Goal: Task Accomplishment & Management: Use online tool/utility

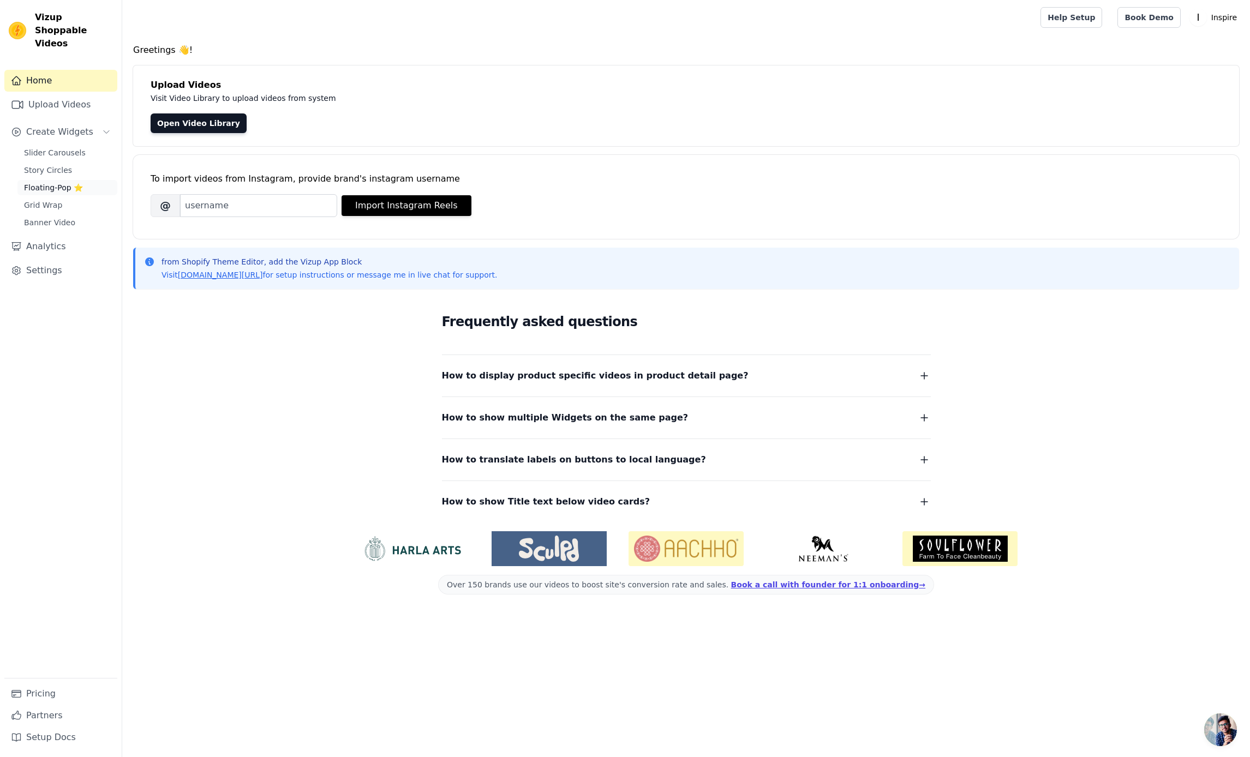
click at [42, 182] on span "Floating-Pop ⭐" at bounding box center [53, 187] width 59 height 11
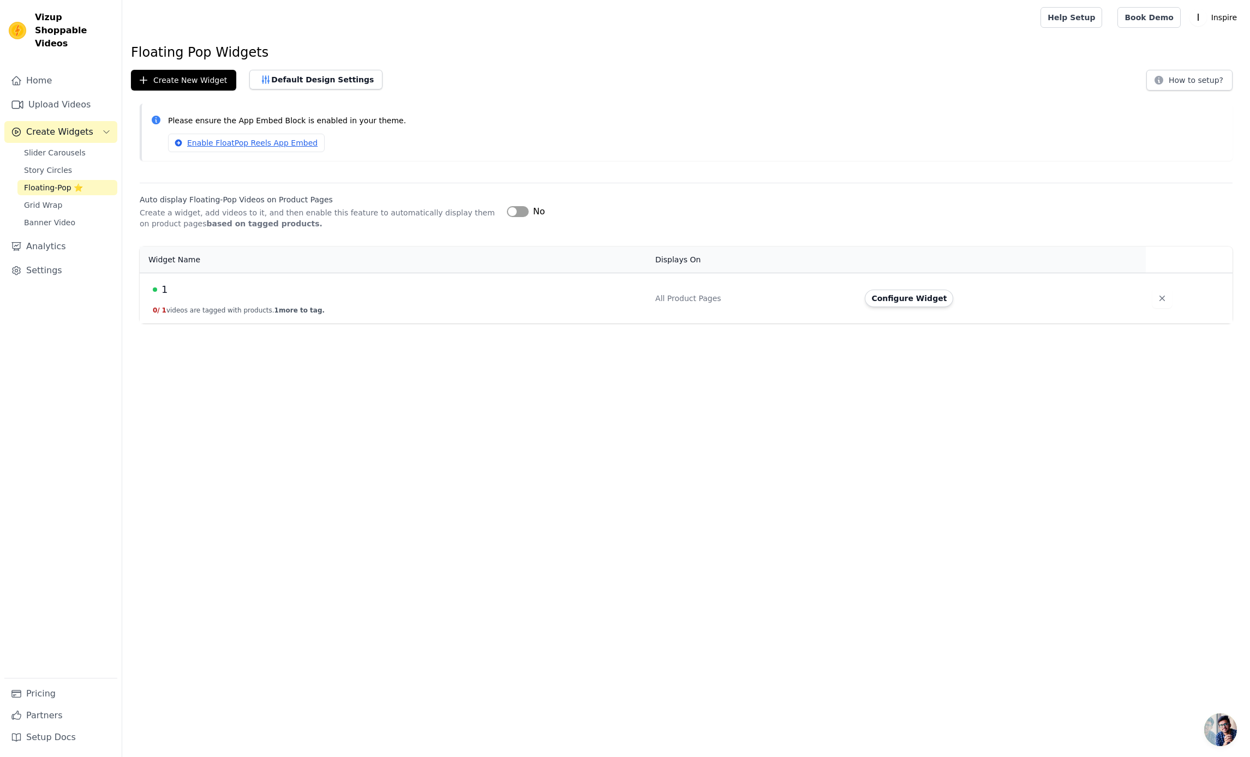
click at [242, 289] on div "1" at bounding box center [397, 289] width 489 height 15
click at [915, 296] on button "Configure Widget" at bounding box center [909, 298] width 88 height 17
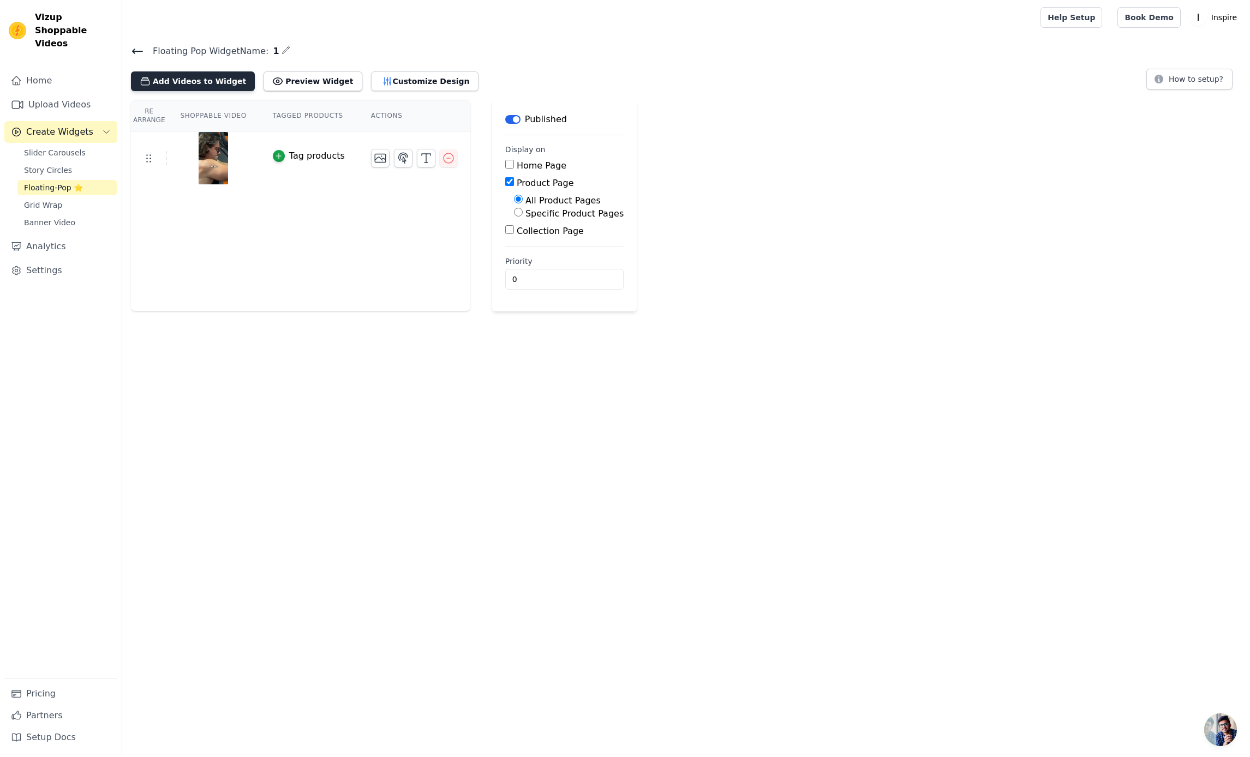
click at [203, 84] on button "Add Videos to Widget" at bounding box center [193, 81] width 124 height 20
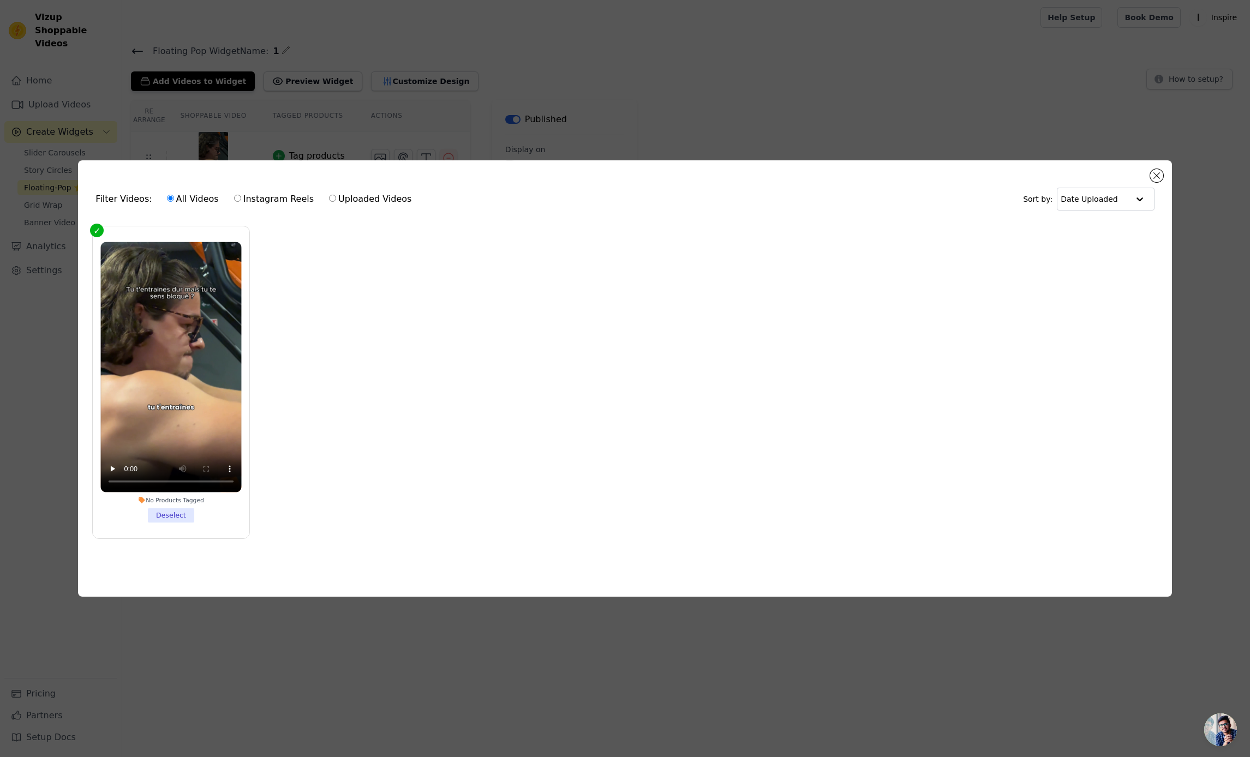
click at [339, 202] on label "Uploaded Videos" at bounding box center [369, 199] width 83 height 14
click at [336, 202] on input "Uploaded Videos" at bounding box center [332, 198] width 7 height 7
radio input "true"
click at [176, 518] on li "No Products Tagged Deselect" at bounding box center [171, 382] width 141 height 281
click at [0, 0] on input "No Products Tagged Deselect" at bounding box center [0, 0] width 0 height 0
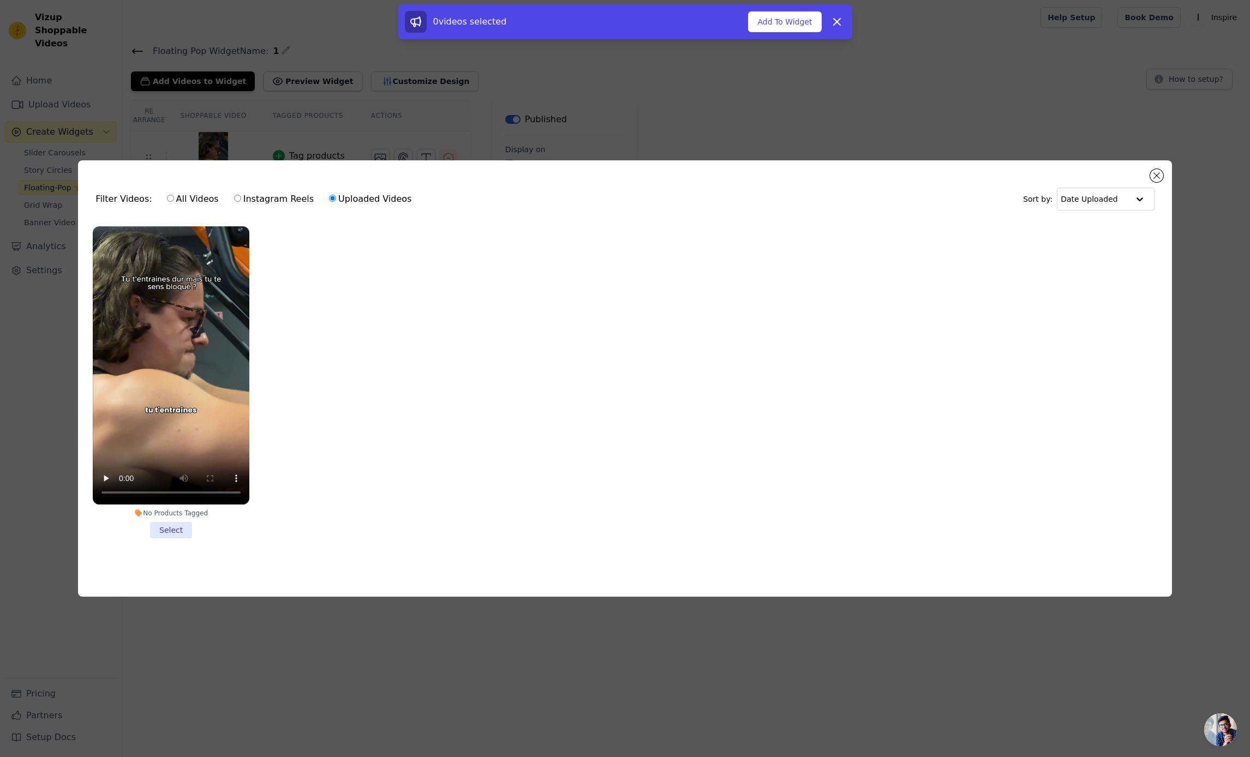
click at [174, 524] on li "No Products Tagged Select" at bounding box center [171, 382] width 157 height 312
click at [0, 0] on input "No Products Tagged Select" at bounding box center [0, 0] width 0 height 0
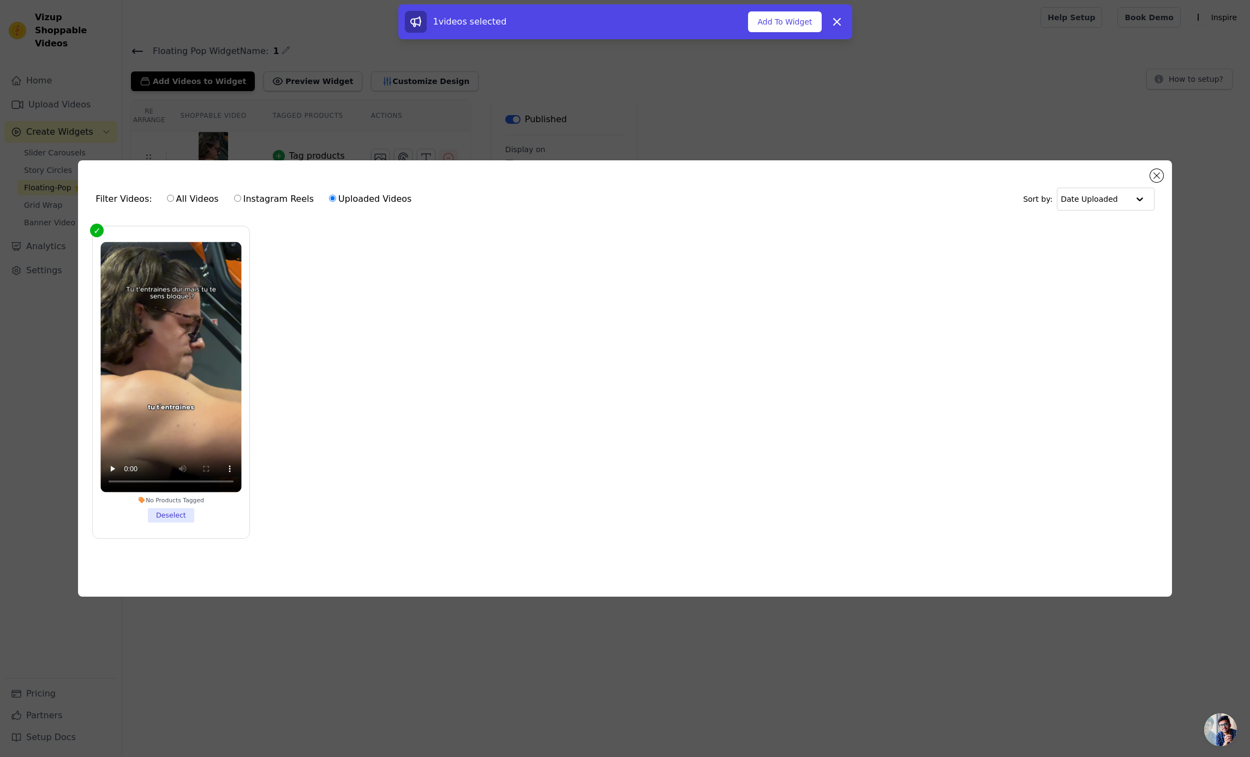
click at [175, 522] on li "No Products Tagged Deselect" at bounding box center [171, 382] width 141 height 281
click at [0, 0] on input "No Products Tagged Deselect" at bounding box center [0, 0] width 0 height 0
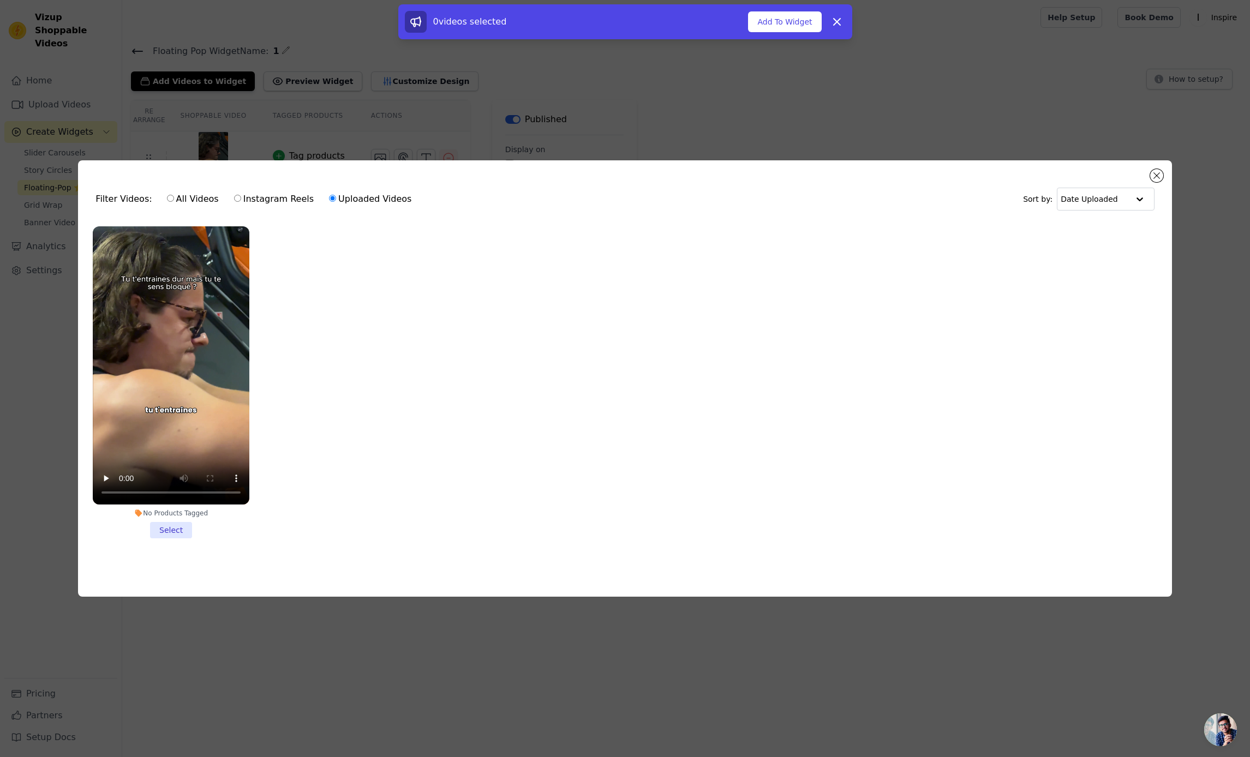
click at [1156, 184] on div "Filter Videos: All Videos Instagram Reels Uploaded Videos Sort by: Date Uploaded" at bounding box center [625, 199] width 1076 height 43
click at [1156, 179] on button "Close modal" at bounding box center [1156, 175] width 13 height 13
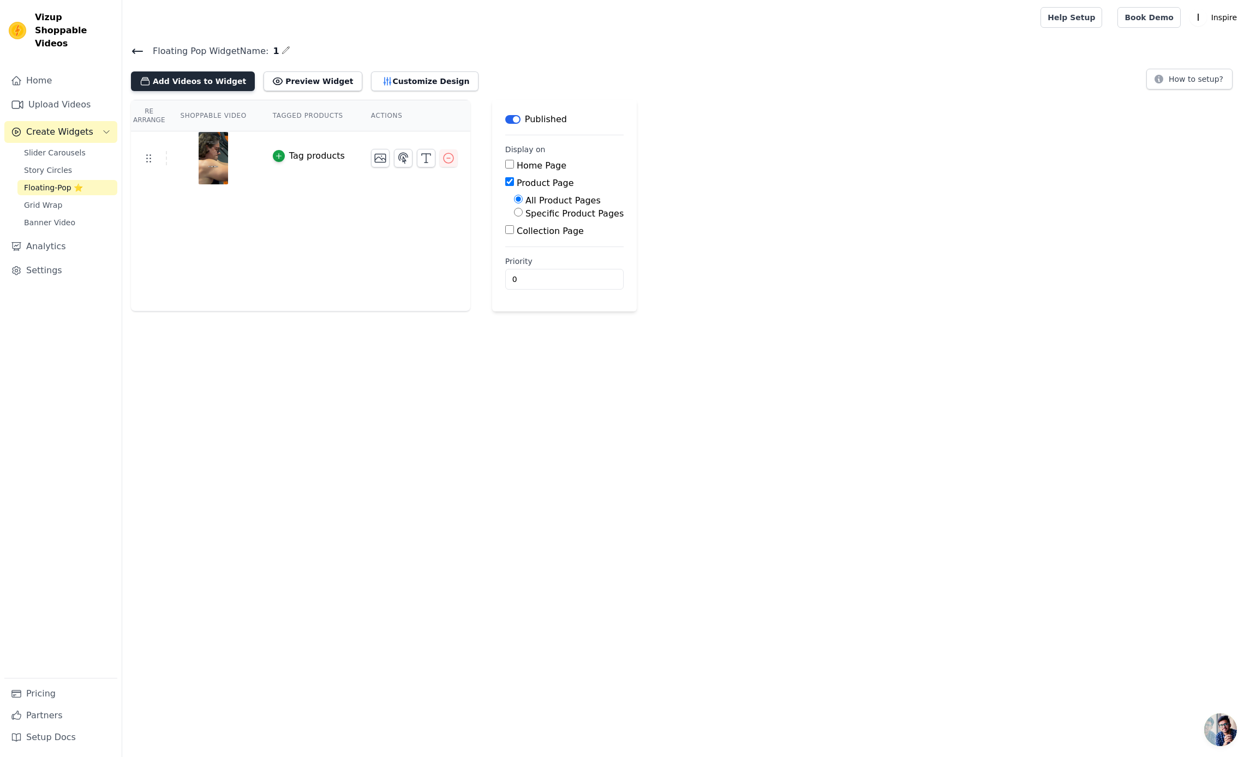
click at [220, 85] on button "Add Videos to Widget" at bounding box center [193, 81] width 124 height 20
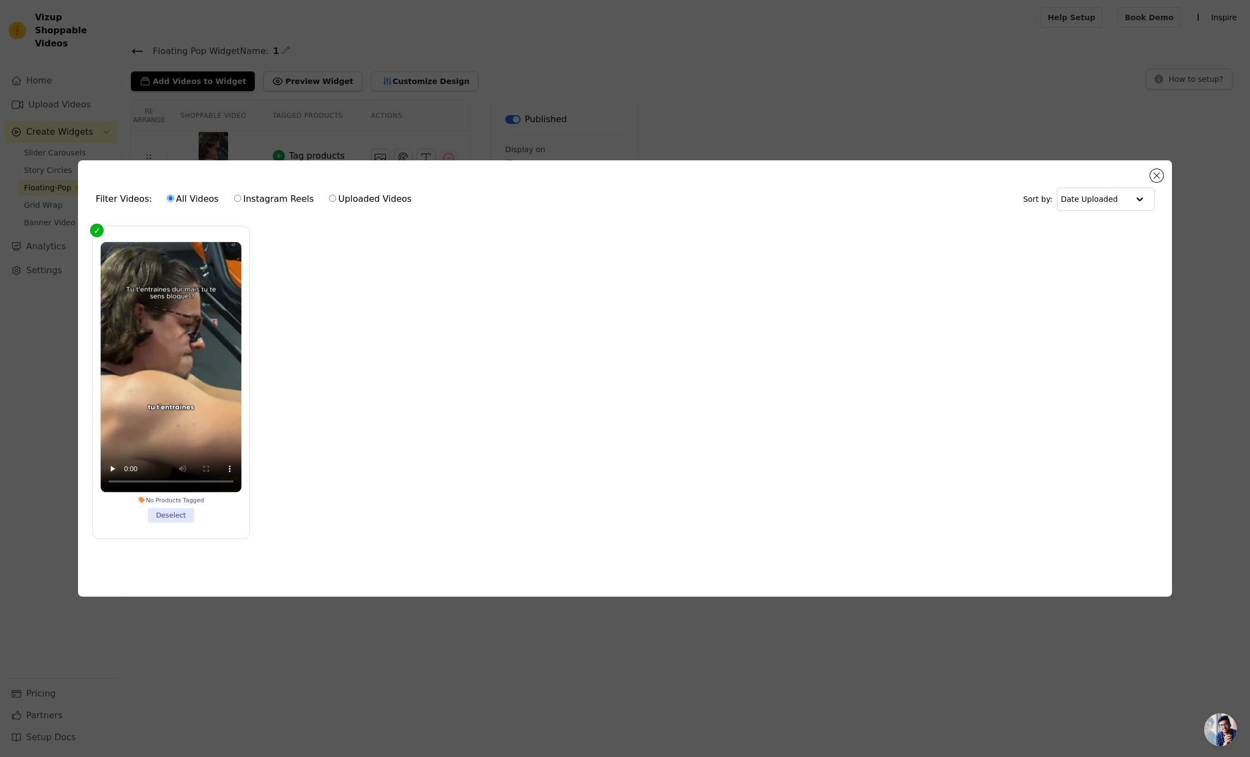
click at [240, 200] on label "Instagram Reels" at bounding box center [274, 199] width 81 height 14
click at [240, 200] on input "Instagram Reels" at bounding box center [237, 198] width 7 height 7
radio input "true"
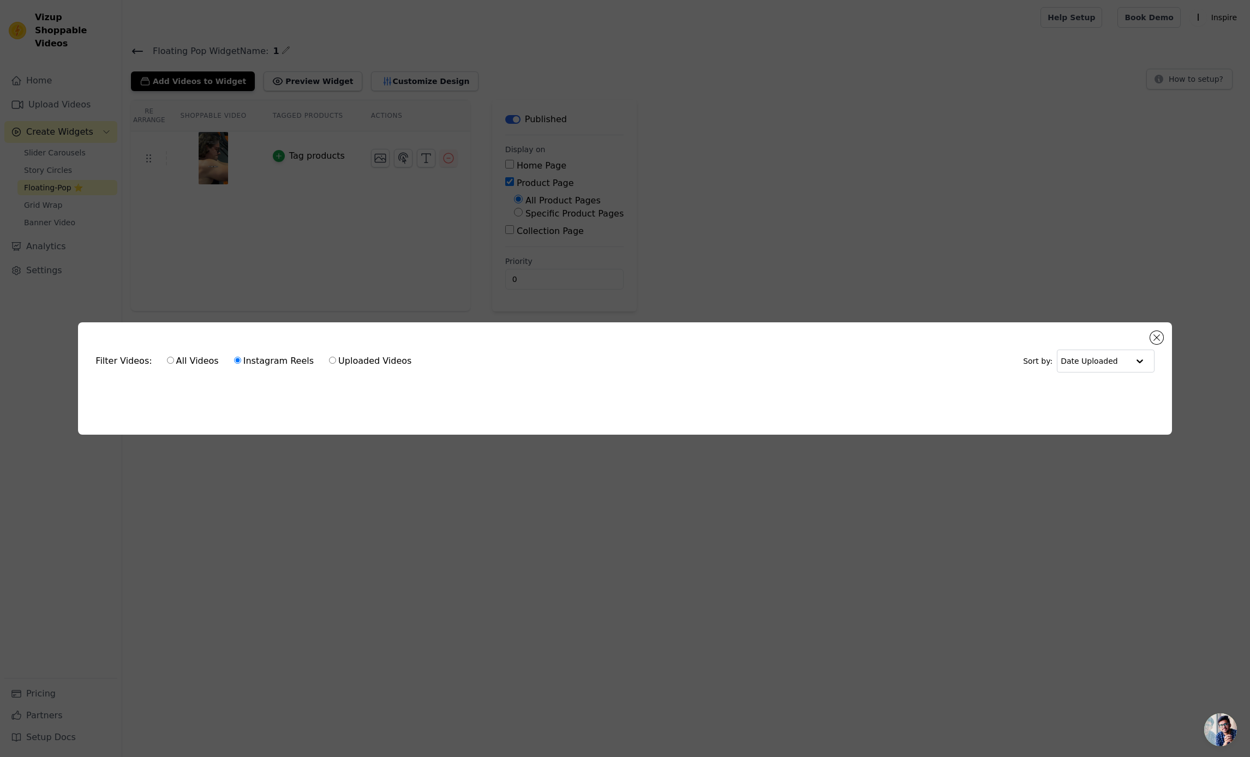
click at [344, 367] on label "Uploaded Videos" at bounding box center [369, 361] width 83 height 14
click at [336, 364] on input "Uploaded Videos" at bounding box center [332, 360] width 7 height 7
radio input "true"
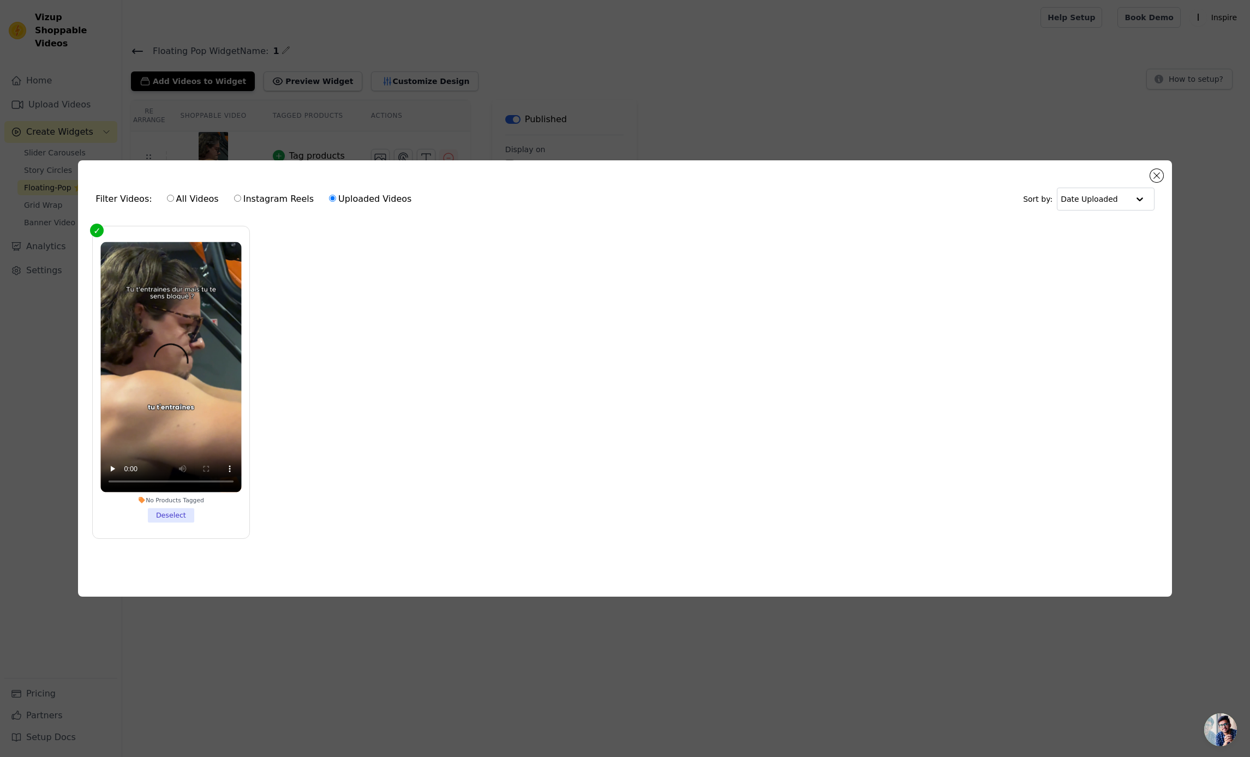
drag, startPoint x: 286, startPoint y: 407, endPoint x: 261, endPoint y: 453, distance: 52.5
click at [286, 407] on ul "No Products Tagged Deselect" at bounding box center [625, 391] width 1076 height 342
click at [174, 518] on li "No Products Tagged Deselect" at bounding box center [171, 382] width 141 height 281
click at [0, 0] on input "No Products Tagged Deselect" at bounding box center [0, 0] width 0 height 0
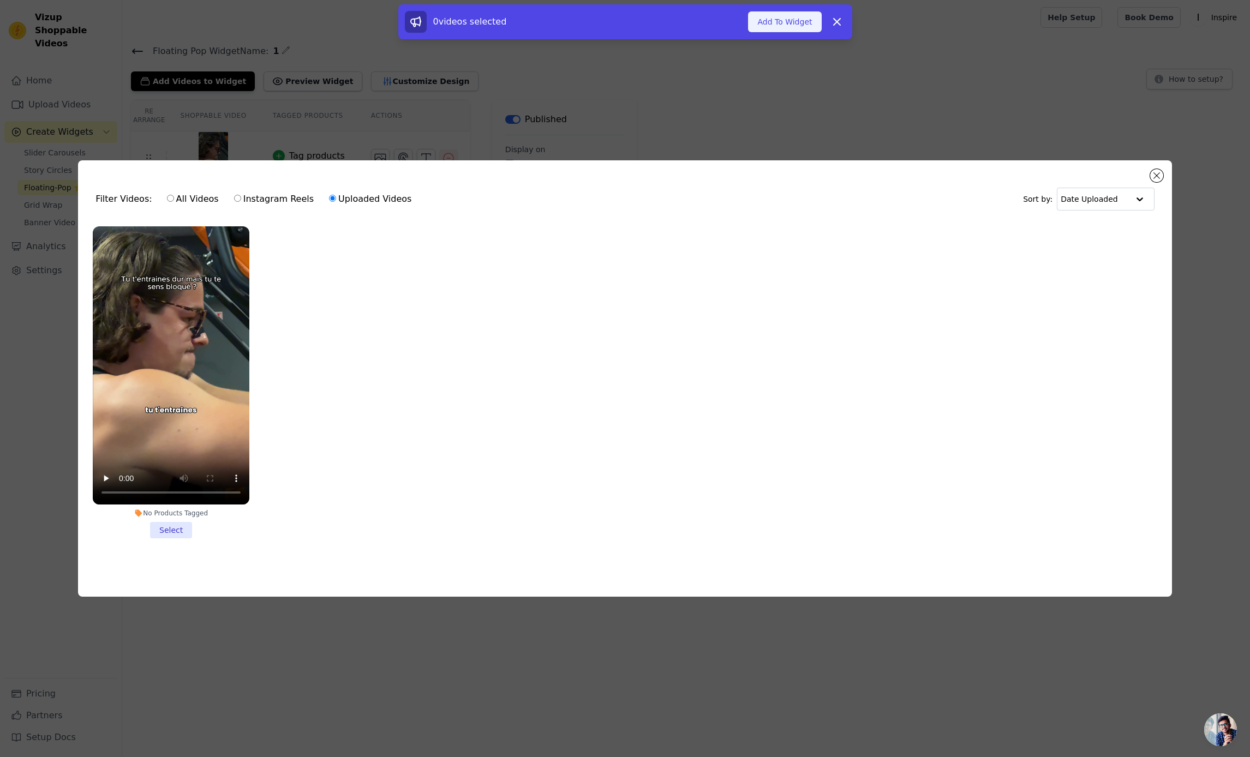
click at [780, 17] on button "Add To Widget" at bounding box center [784, 21] width 73 height 21
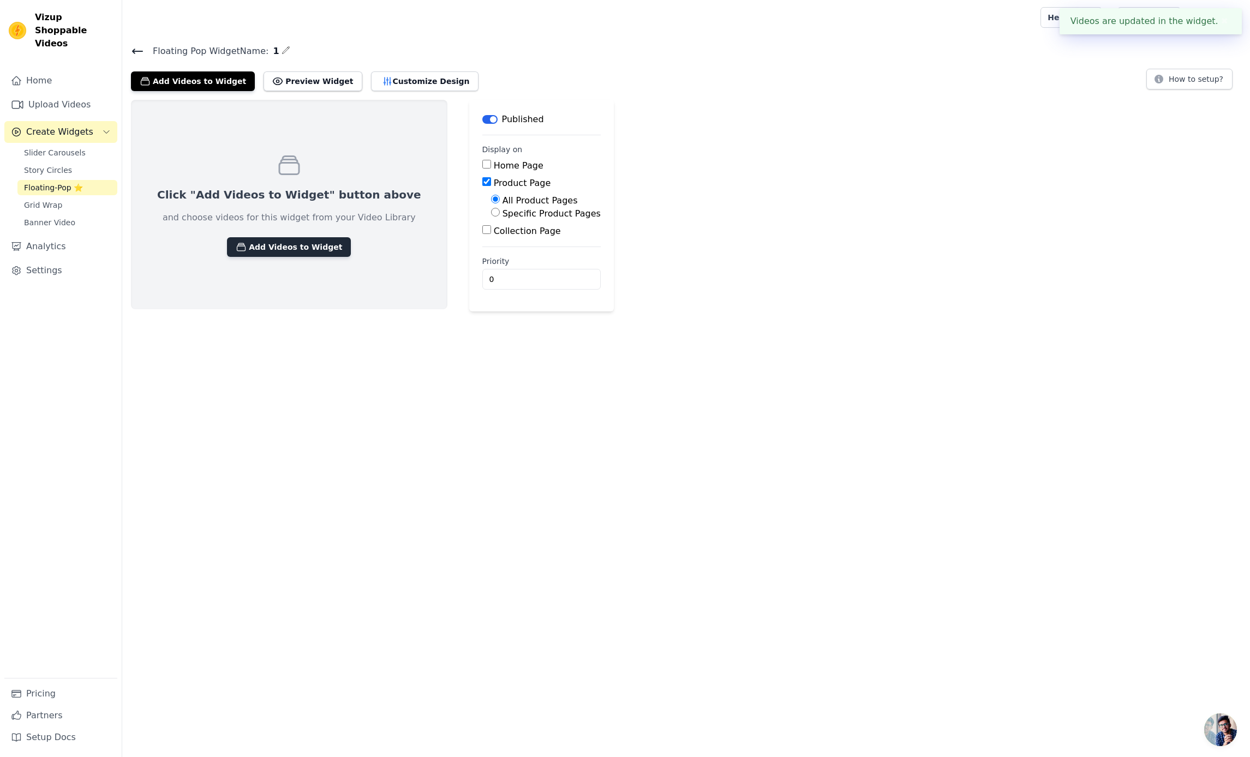
click at [236, 246] on icon "button" at bounding box center [241, 247] width 11 height 11
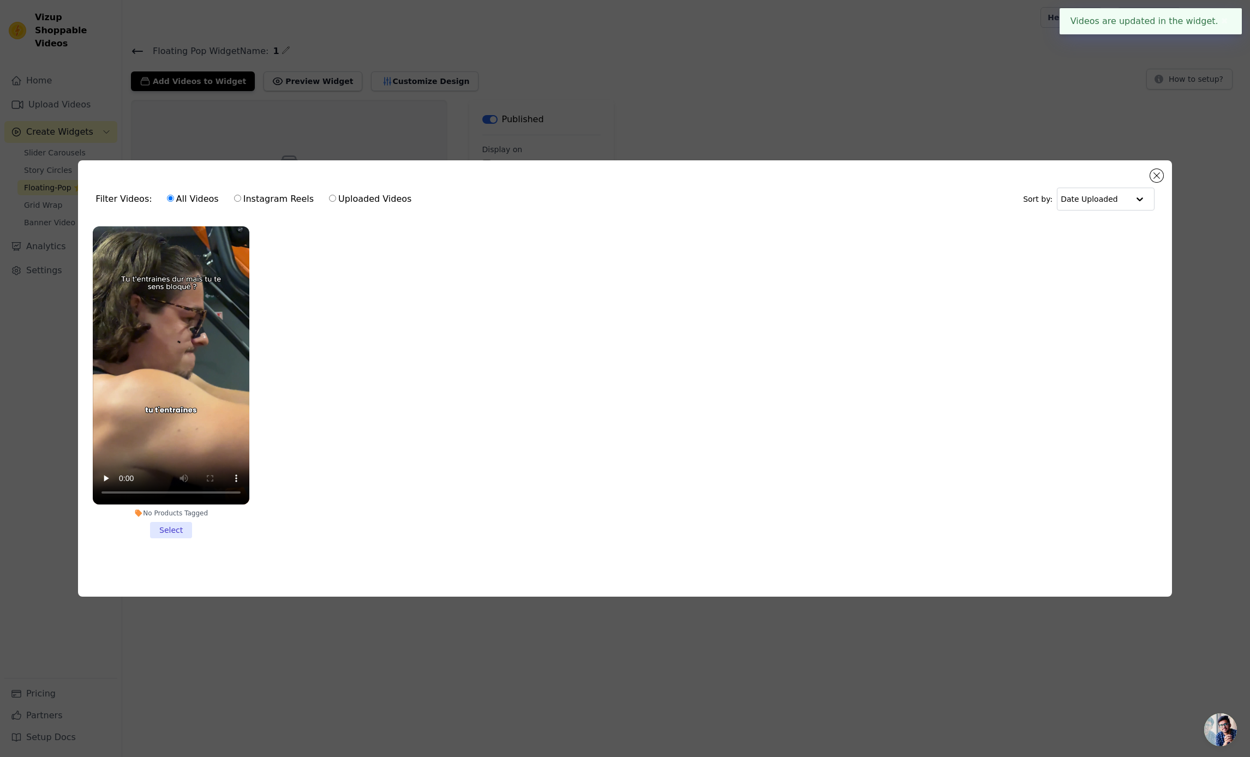
click at [359, 198] on label "Uploaded Videos" at bounding box center [369, 199] width 83 height 14
click at [336, 198] on input "Uploaded Videos" at bounding box center [332, 198] width 7 height 7
radio input "true"
click at [387, 136] on div "Filter Videos: All Videos Instagram Reels Uploaded Videos Sort by: Date Uploade…" at bounding box center [625, 378] width 1250 height 757
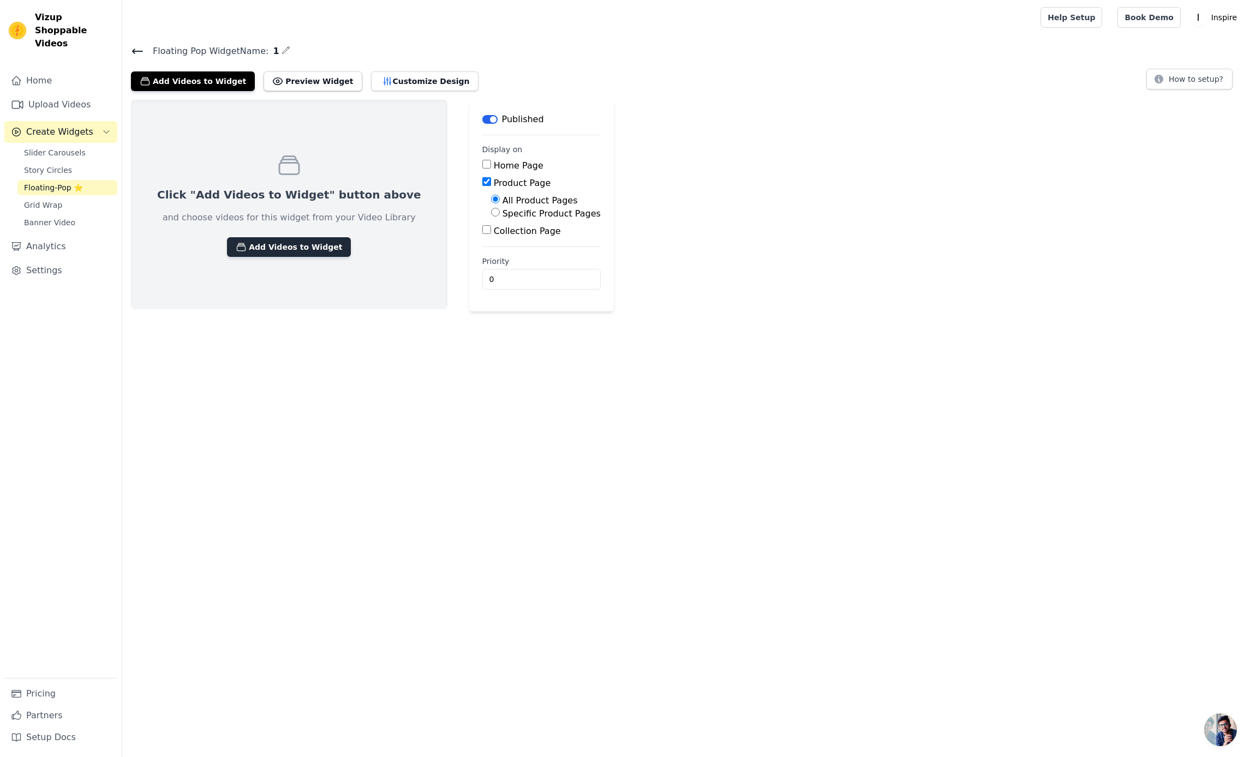
click at [237, 243] on icon "button" at bounding box center [241, 247] width 8 height 8
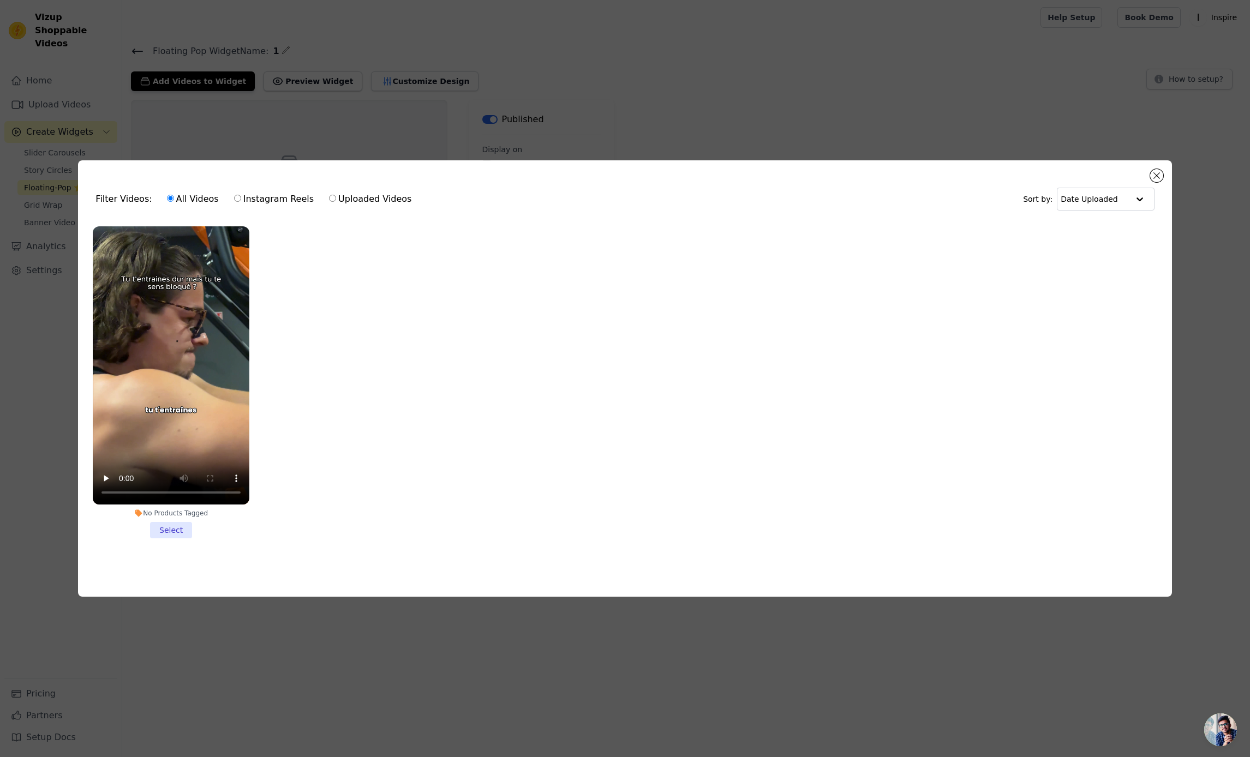
click at [341, 202] on label "Uploaded Videos" at bounding box center [369, 199] width 83 height 14
click at [336, 202] on input "Uploaded Videos" at bounding box center [332, 198] width 7 height 7
radio input "true"
click at [225, 119] on div "Filter Videos: All Videos Instagram Reels Uploaded Videos Sort by: Date Uploade…" at bounding box center [625, 378] width 1250 height 757
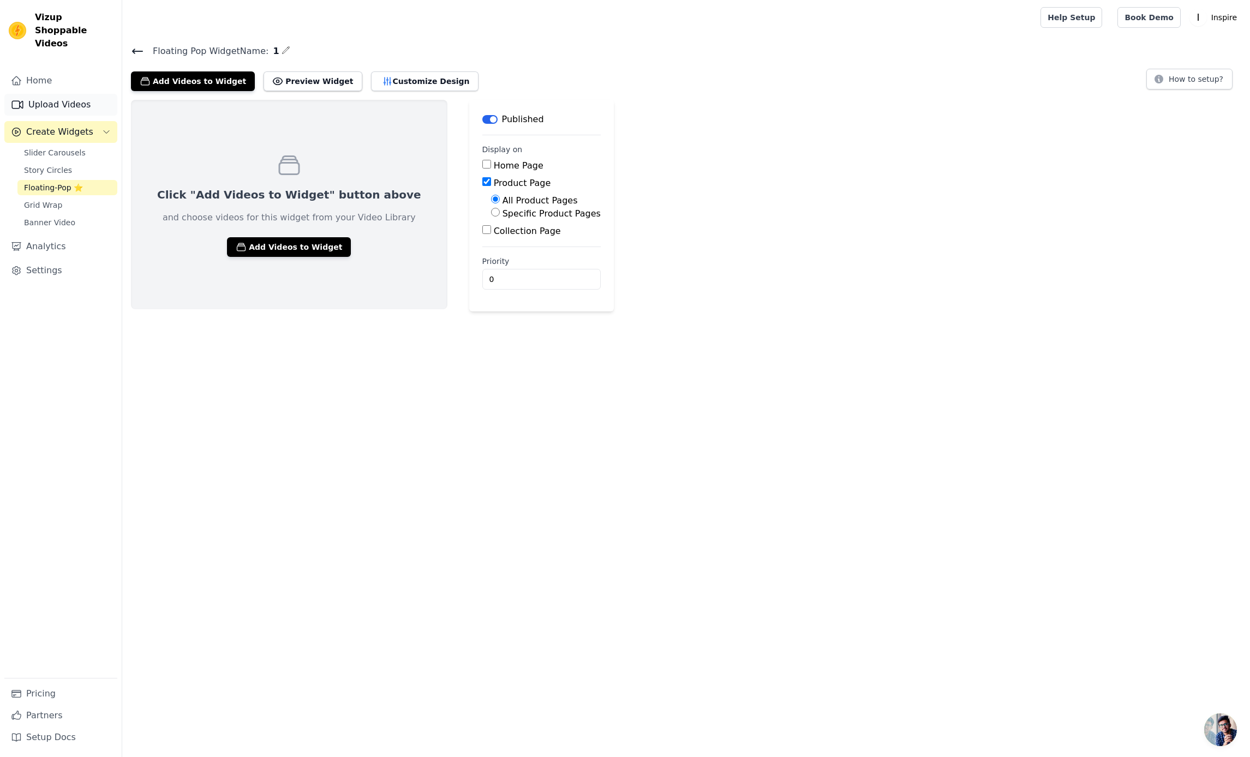
click at [68, 94] on link "Upload Videos" at bounding box center [60, 105] width 113 height 22
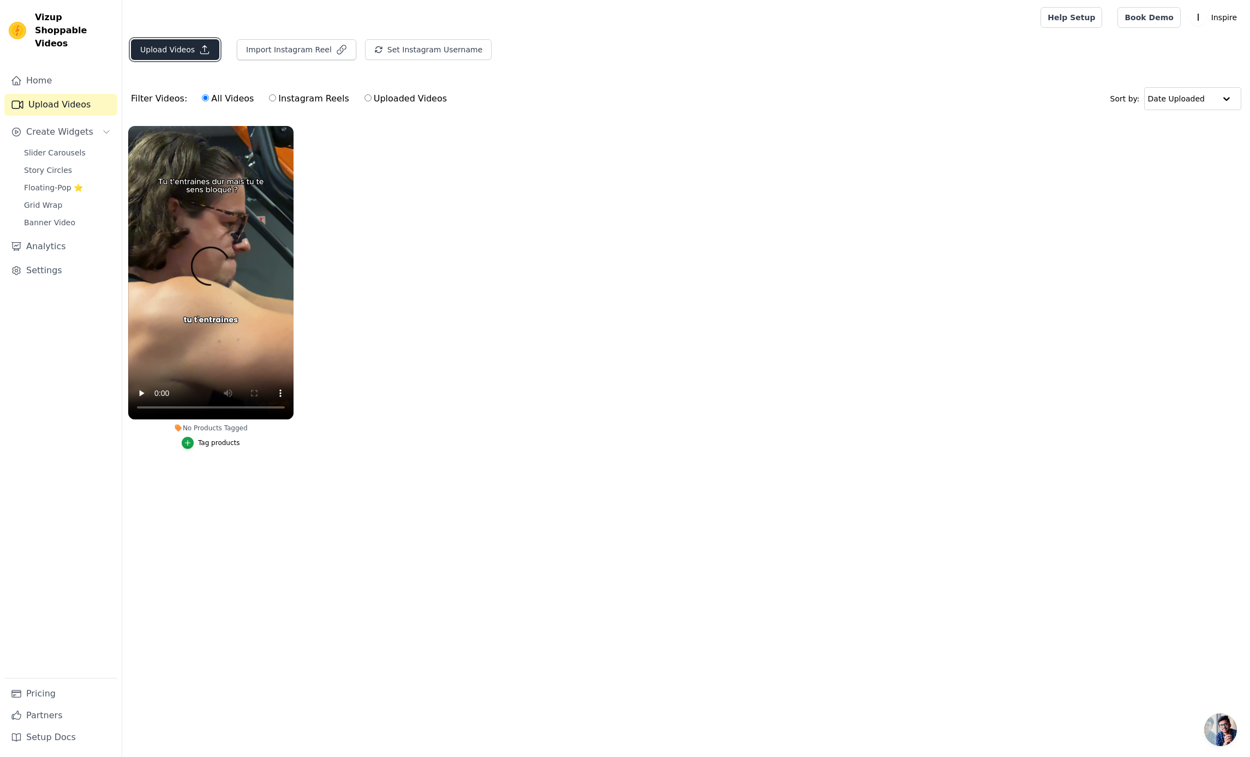
click at [179, 50] on button "Upload Videos" at bounding box center [175, 49] width 88 height 21
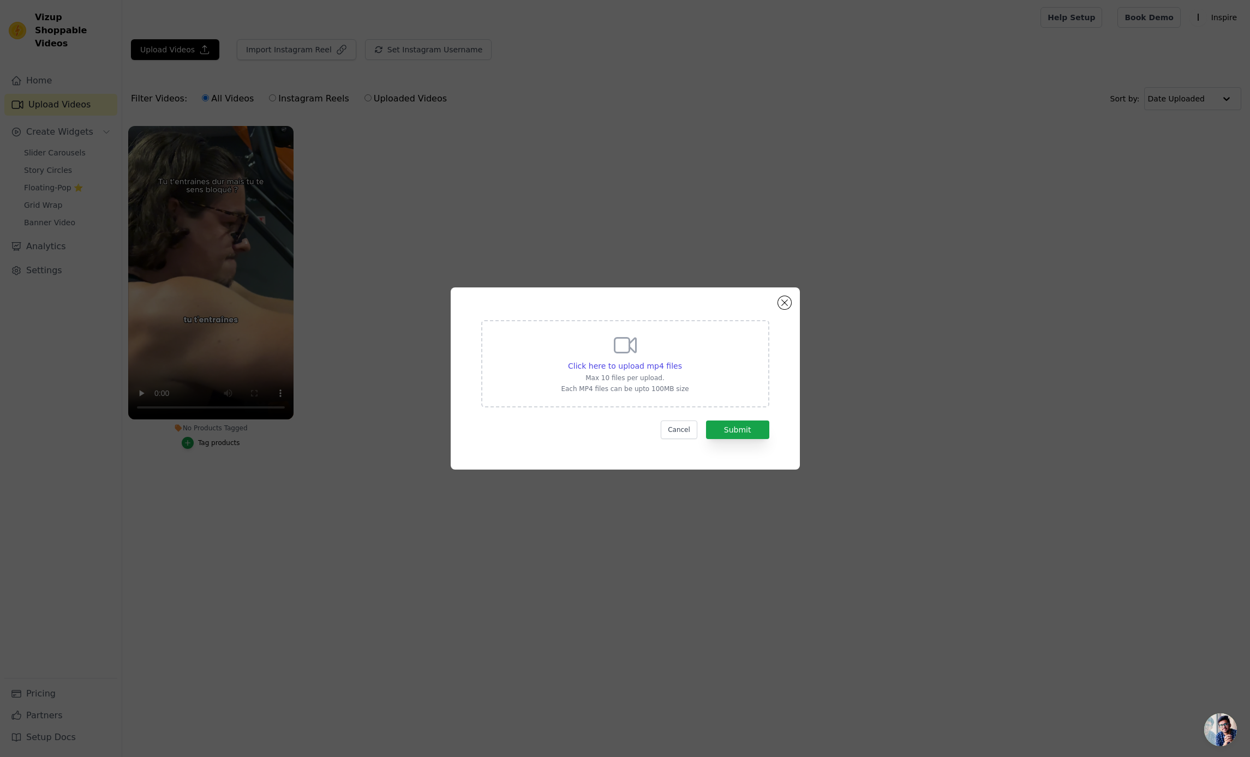
click at [594, 354] on div "Click here to upload mp4 files Max 10 files per upload. Each MP4 files can be u…" at bounding box center [625, 362] width 128 height 61
click at [681, 360] on input "Click here to upload mp4 files Max 10 files per upload. Each MP4 files can be u…" at bounding box center [681, 360] width 1 height 1
type input "C:\fakepath\UGC3.mp4"
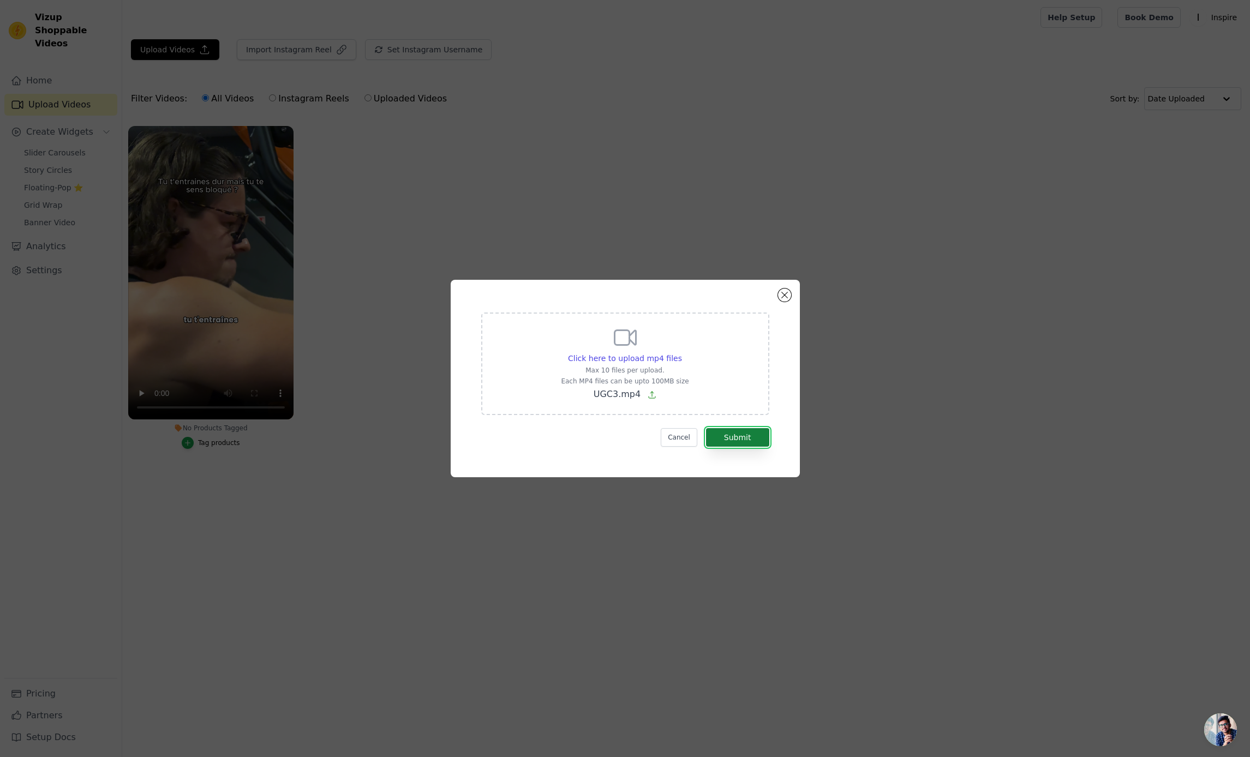
click at [746, 439] on button "Submit" at bounding box center [737, 437] width 63 height 19
click at [686, 442] on button "Cancel" at bounding box center [679, 437] width 37 height 19
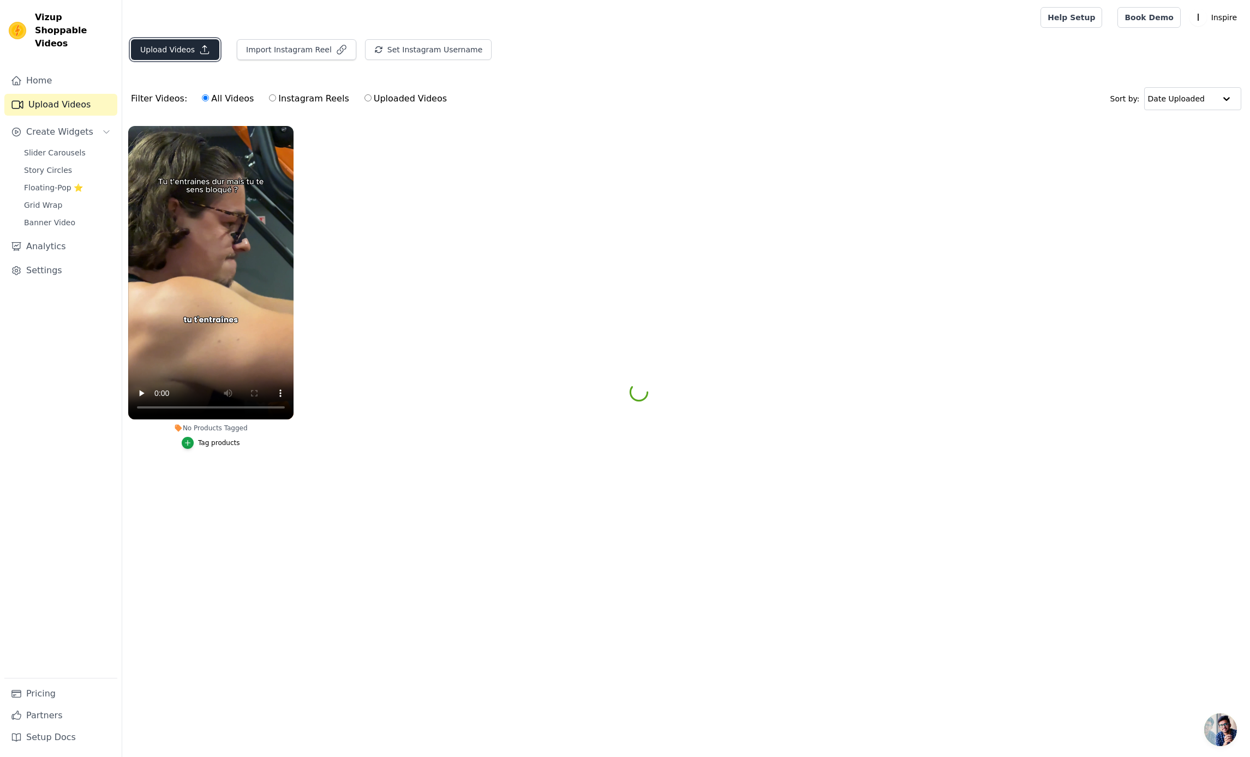
click at [140, 46] on button "Upload Videos" at bounding box center [175, 49] width 88 height 21
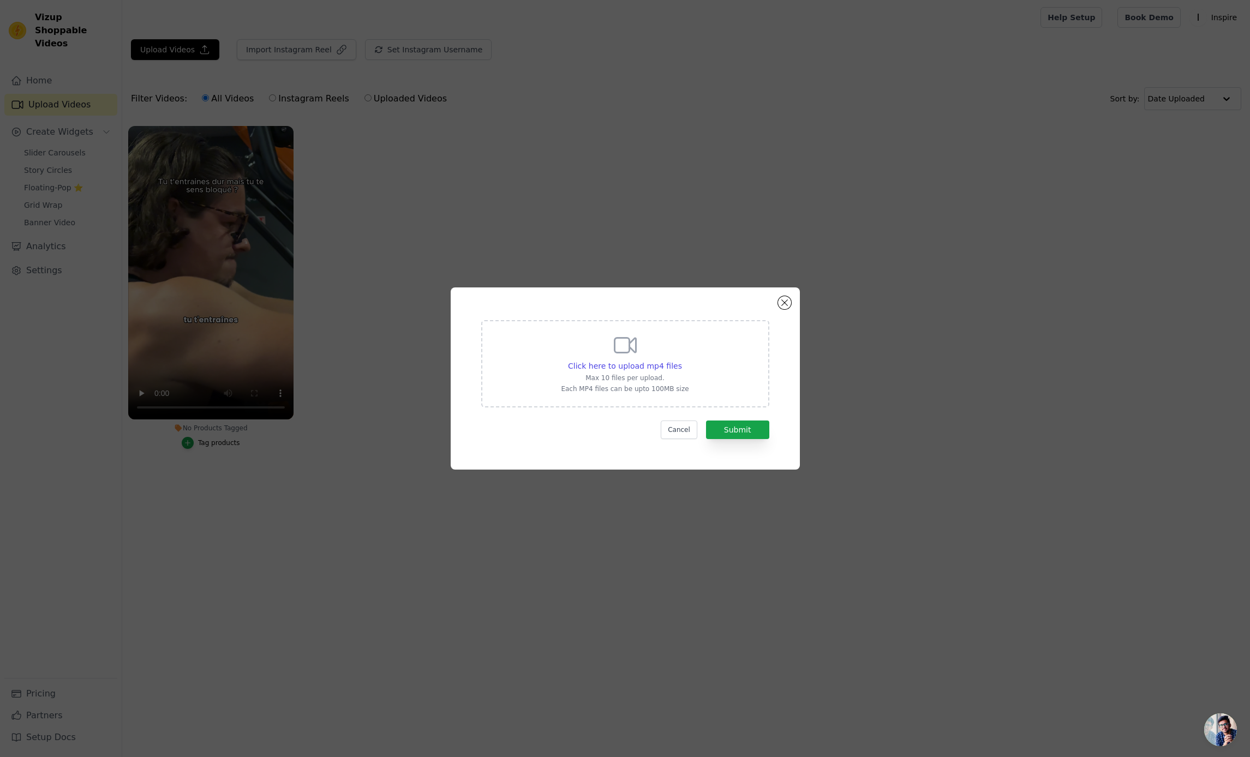
click at [579, 352] on div "Click here to upload mp4 files Max 10 files per upload. Each MP4 files can be u…" at bounding box center [625, 362] width 128 height 61
click at [681, 360] on input "Click here to upload mp4 files Max 10 files per upload. Each MP4 files can be u…" at bounding box center [681, 360] width 1 height 1
type input "C:\fakepath\0907.mp4"
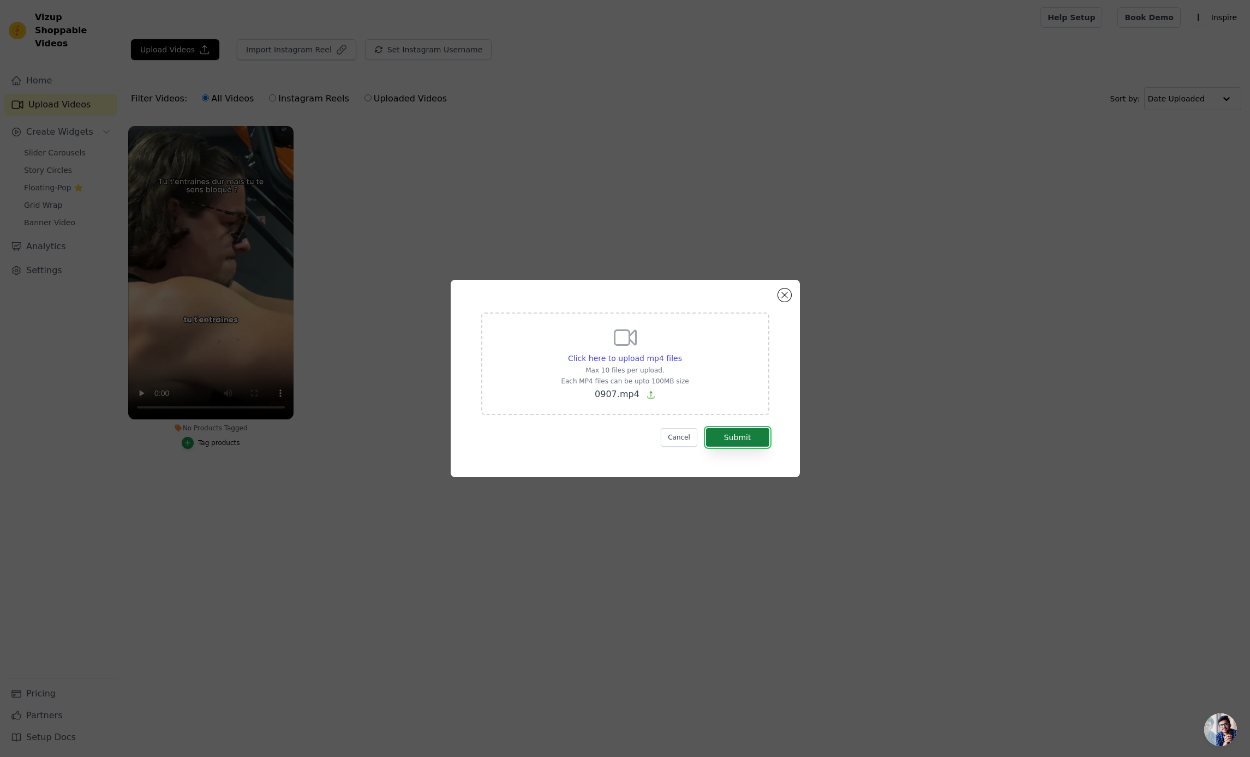
click at [728, 435] on button "Submit" at bounding box center [737, 437] width 63 height 19
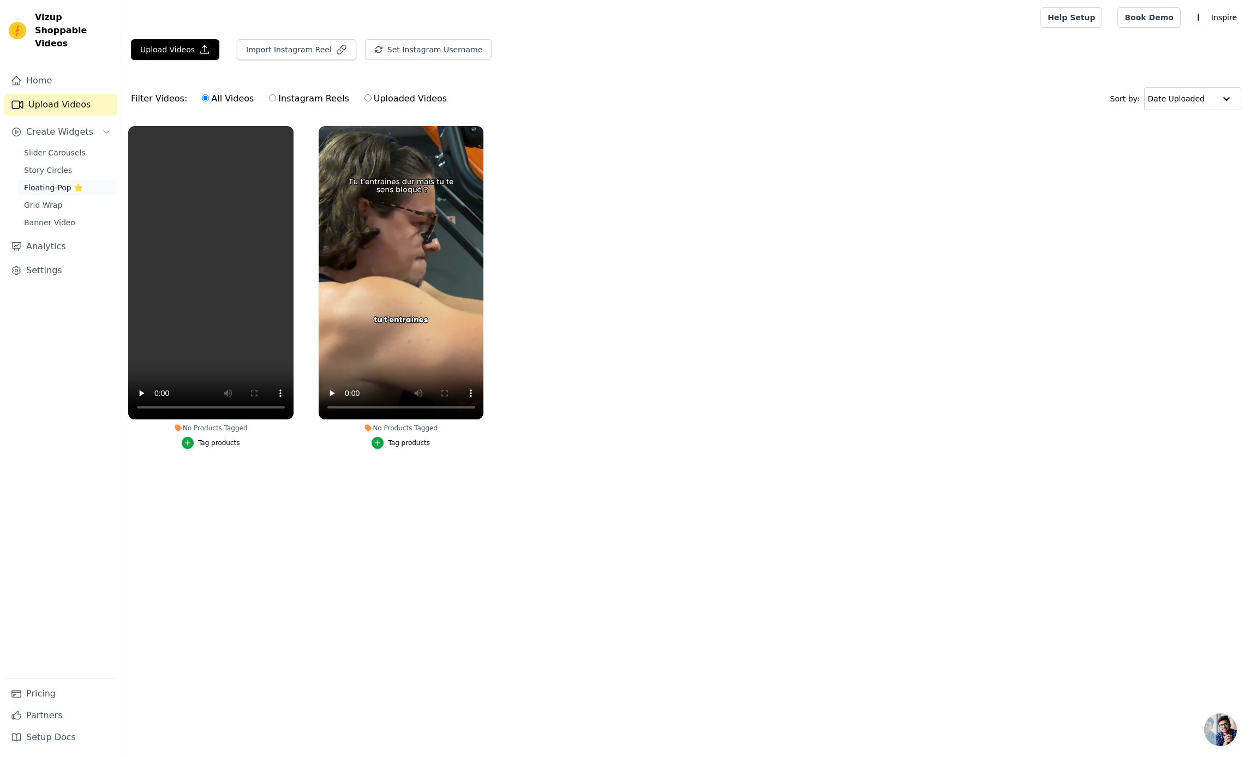
click at [40, 182] on span "Floating-Pop ⭐" at bounding box center [53, 187] width 59 height 11
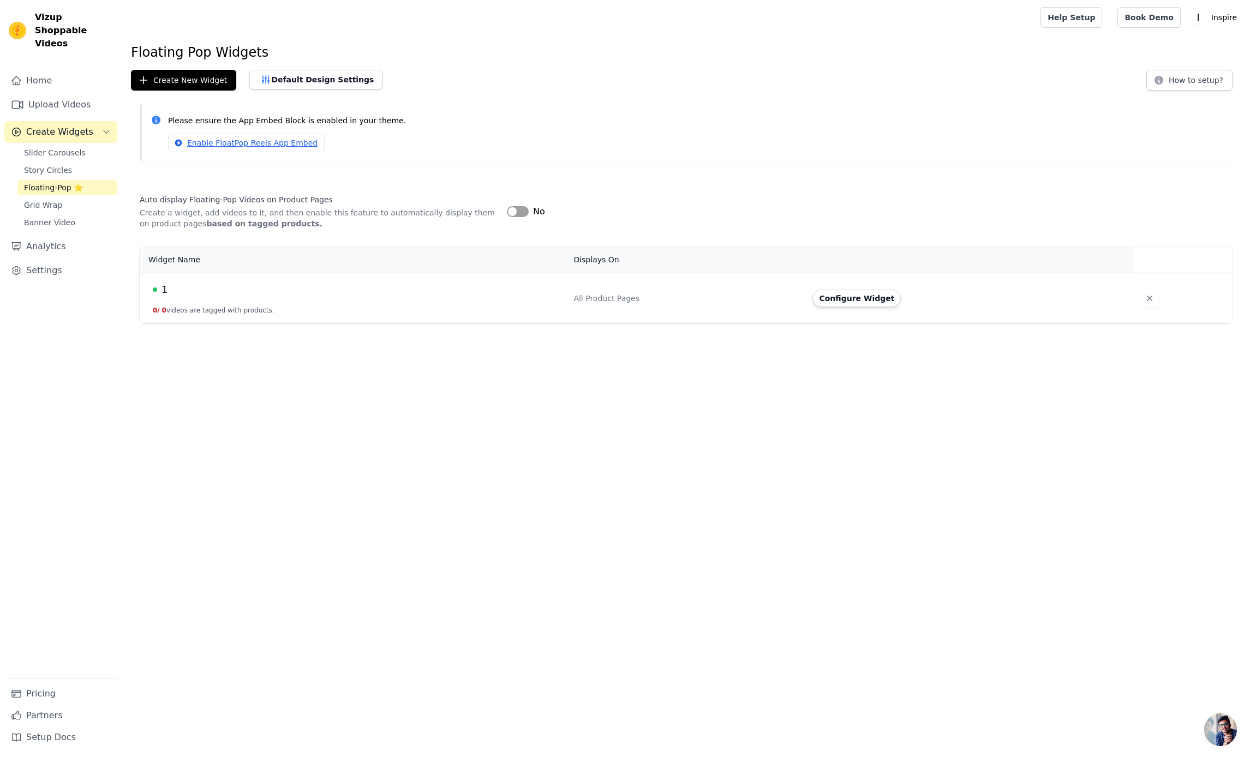
click at [871, 295] on button "Configure Widget" at bounding box center [856, 298] width 88 height 17
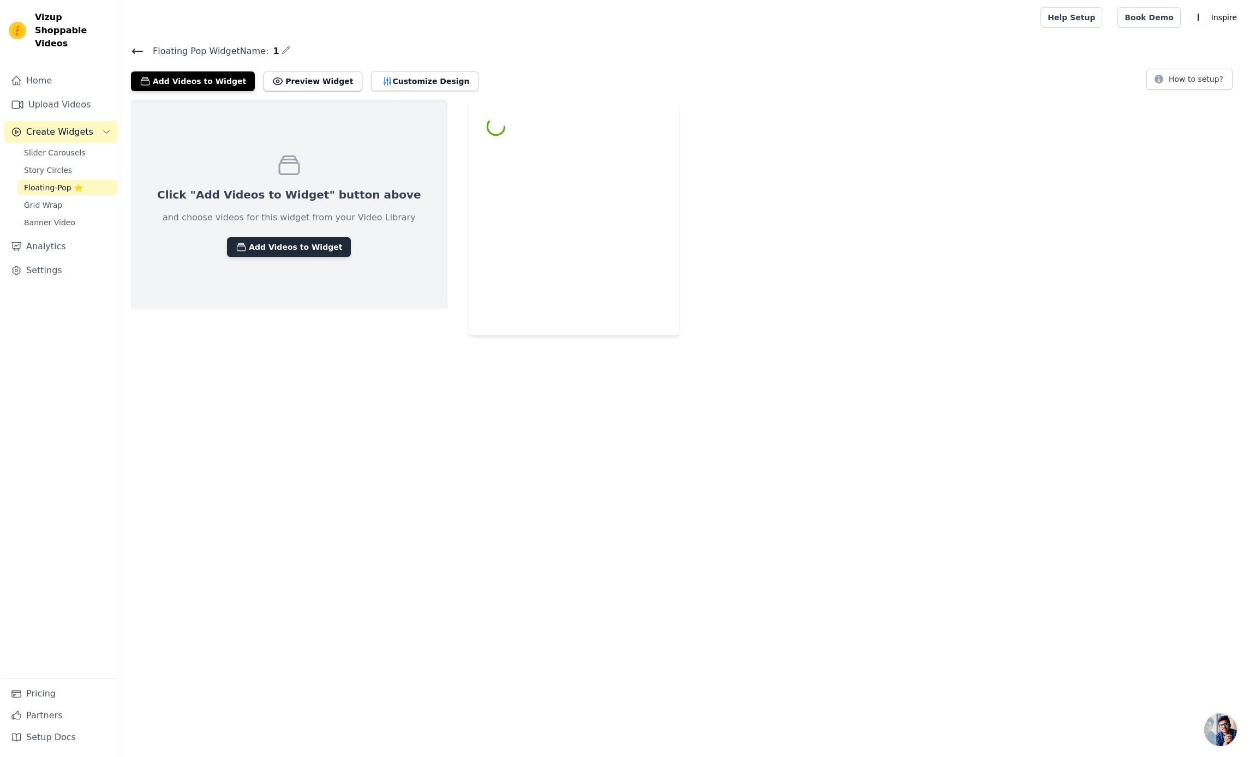
click at [296, 254] on button "Add Videos to Widget" at bounding box center [289, 247] width 124 height 20
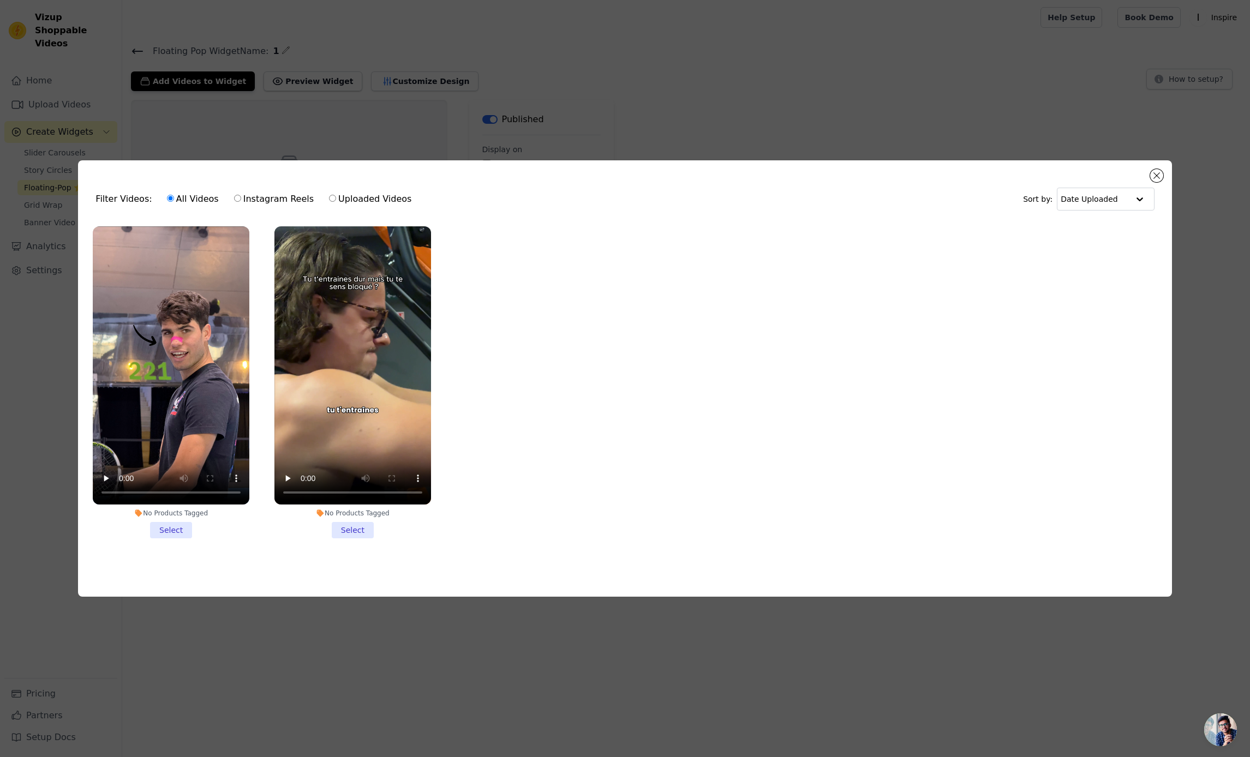
click at [168, 530] on li "No Products Tagged Select" at bounding box center [171, 382] width 157 height 312
click at [0, 0] on input "No Products Tagged Select" at bounding box center [0, 0] width 0 height 0
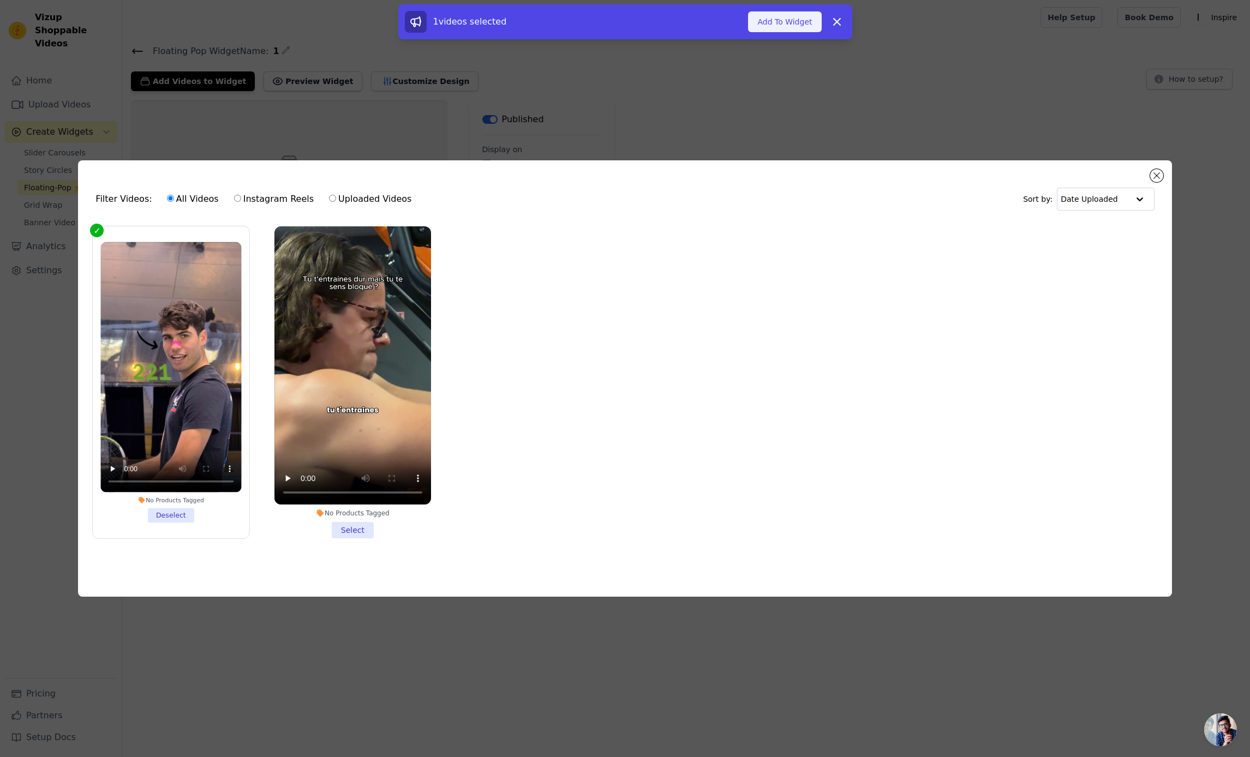
click at [778, 23] on button "Add To Widget" at bounding box center [784, 21] width 73 height 21
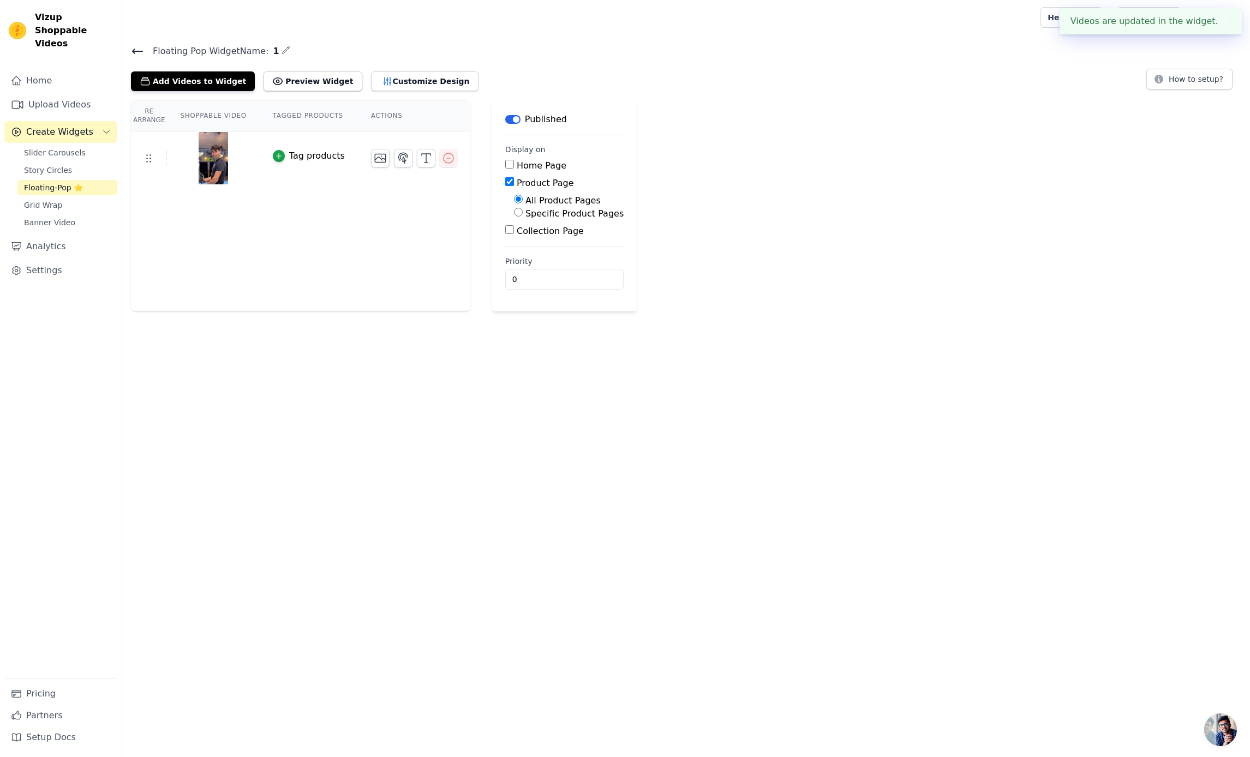
click at [300, 154] on div "Tag products" at bounding box center [317, 156] width 56 height 13
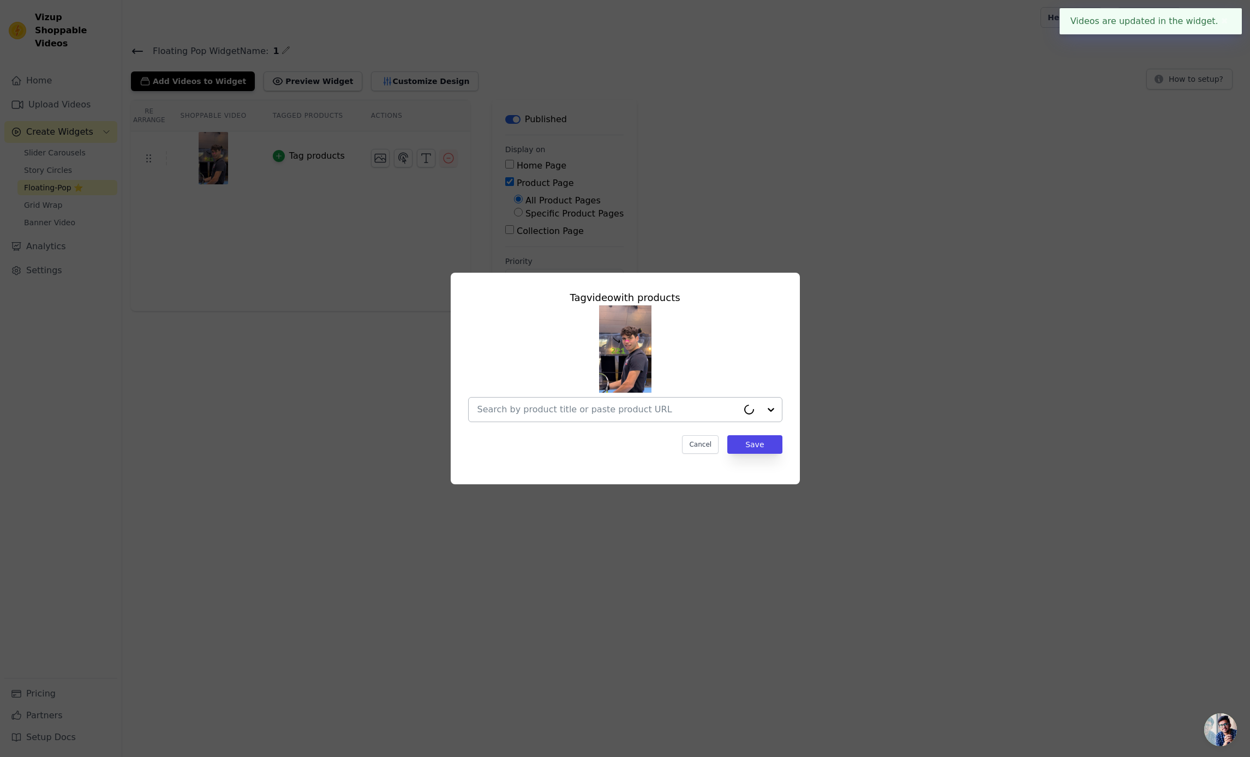
click at [524, 415] on input "text" at bounding box center [607, 409] width 261 height 13
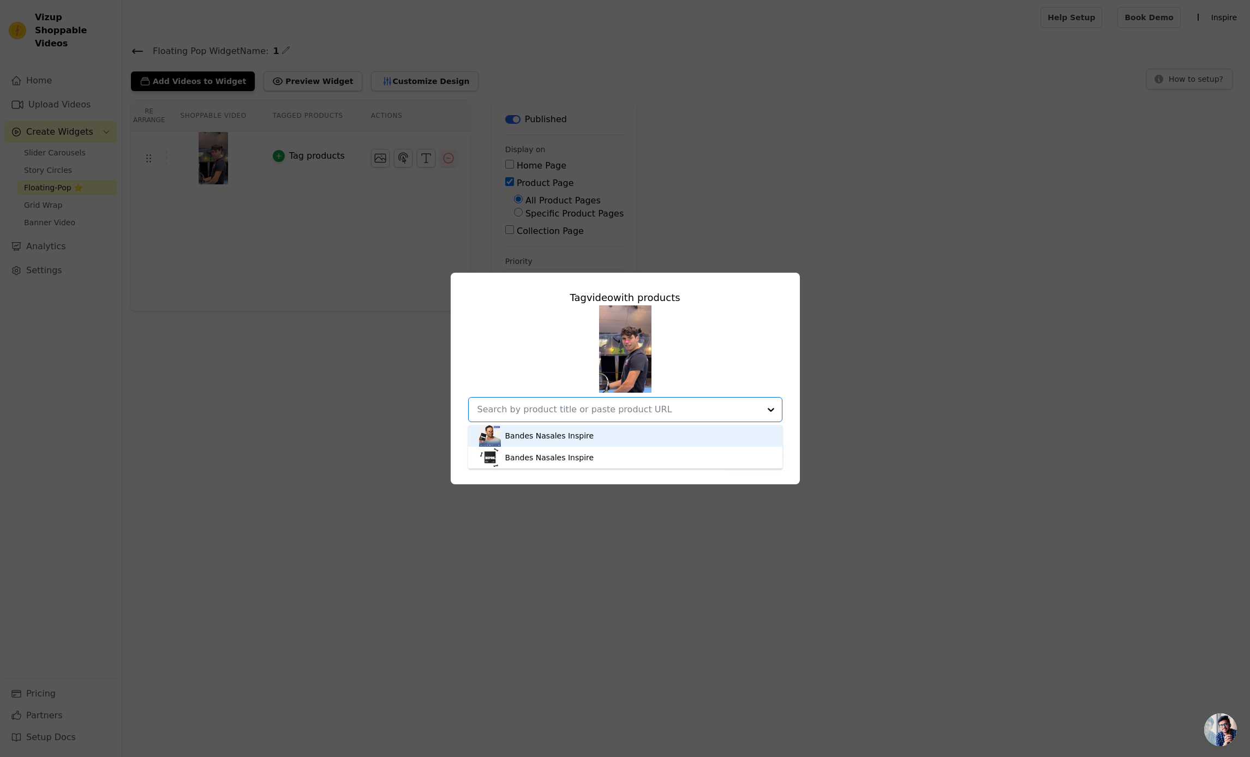
click at [536, 437] on div "Bandes Nasales Inspire" at bounding box center [549, 435] width 89 height 11
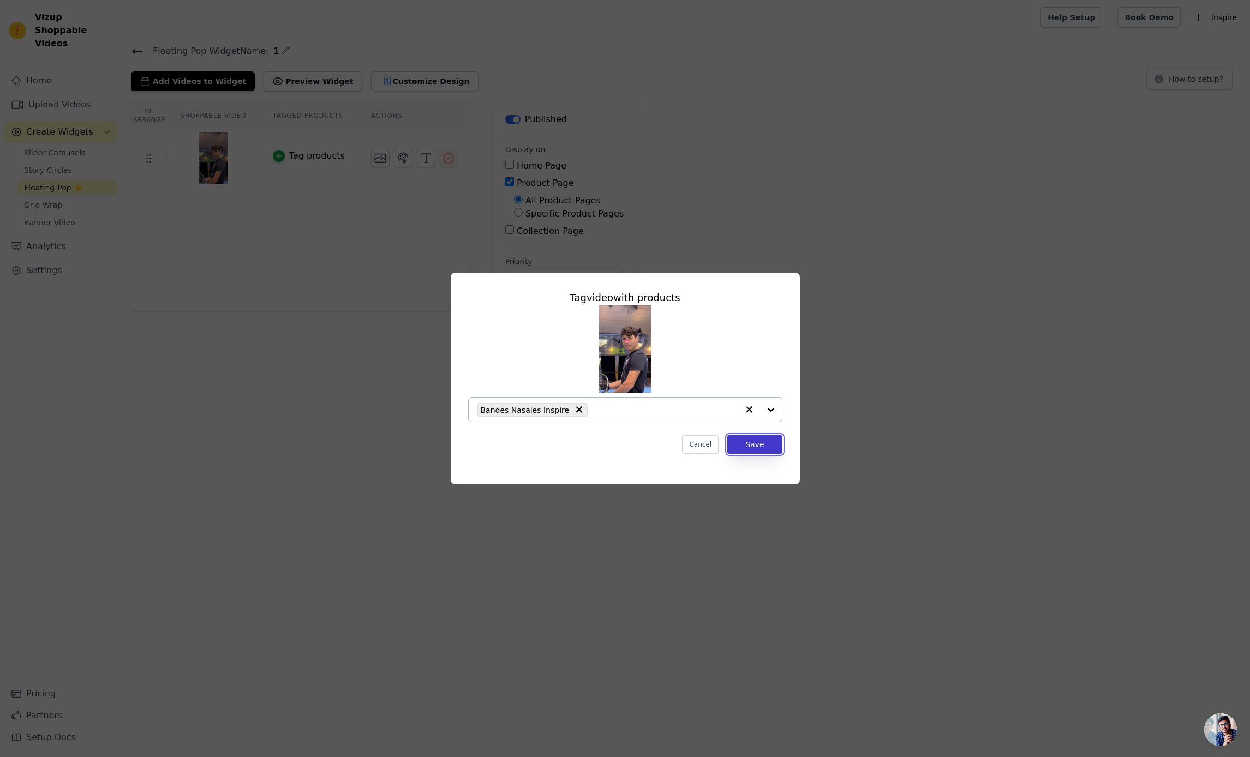
click at [761, 448] on button "Save" at bounding box center [754, 444] width 55 height 19
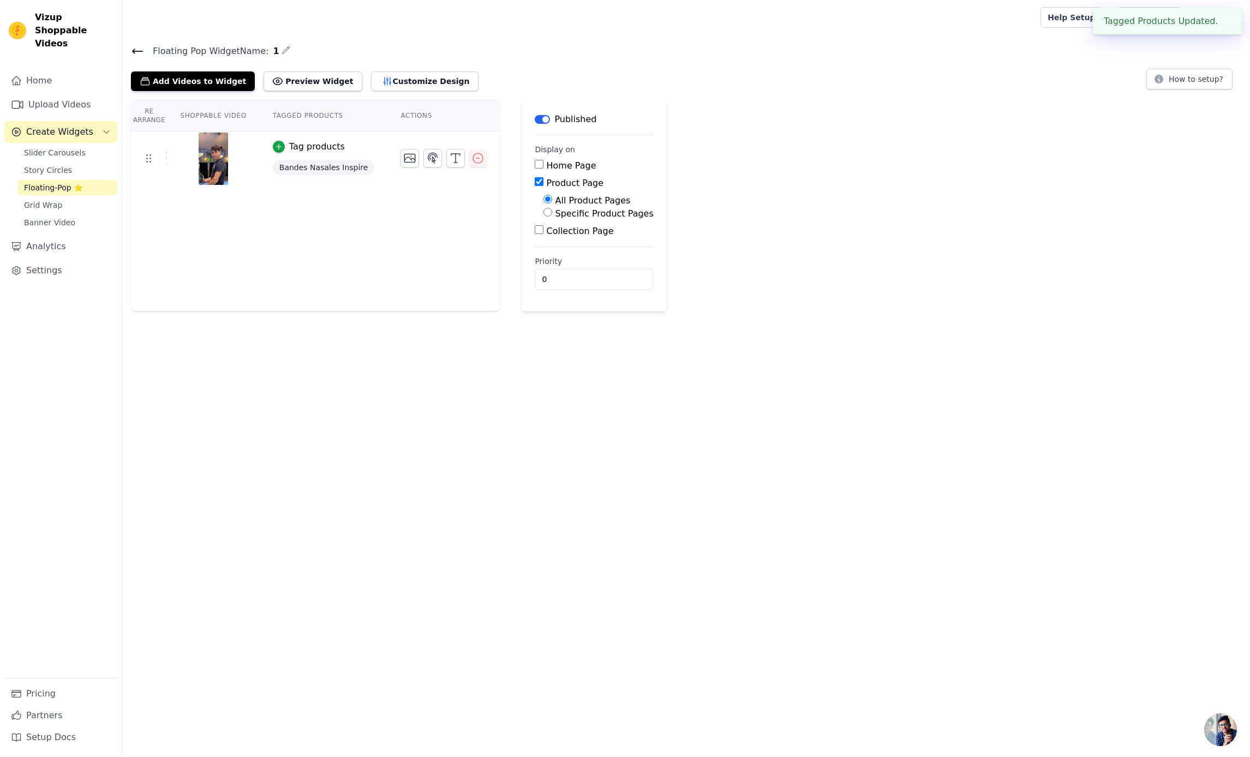
click at [220, 170] on img at bounding box center [213, 159] width 31 height 52
click at [408, 160] on icon "button" at bounding box center [409, 158] width 13 height 13
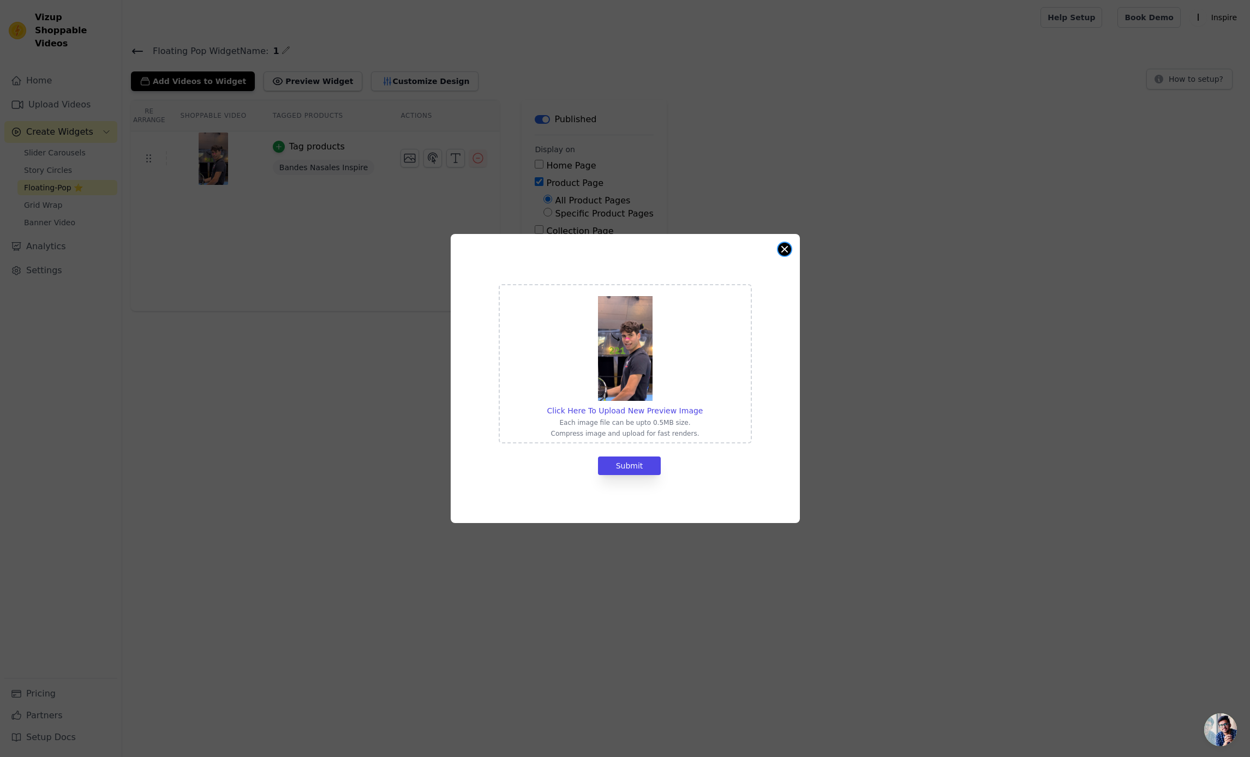
click at [785, 246] on button "Close modal" at bounding box center [784, 249] width 13 height 13
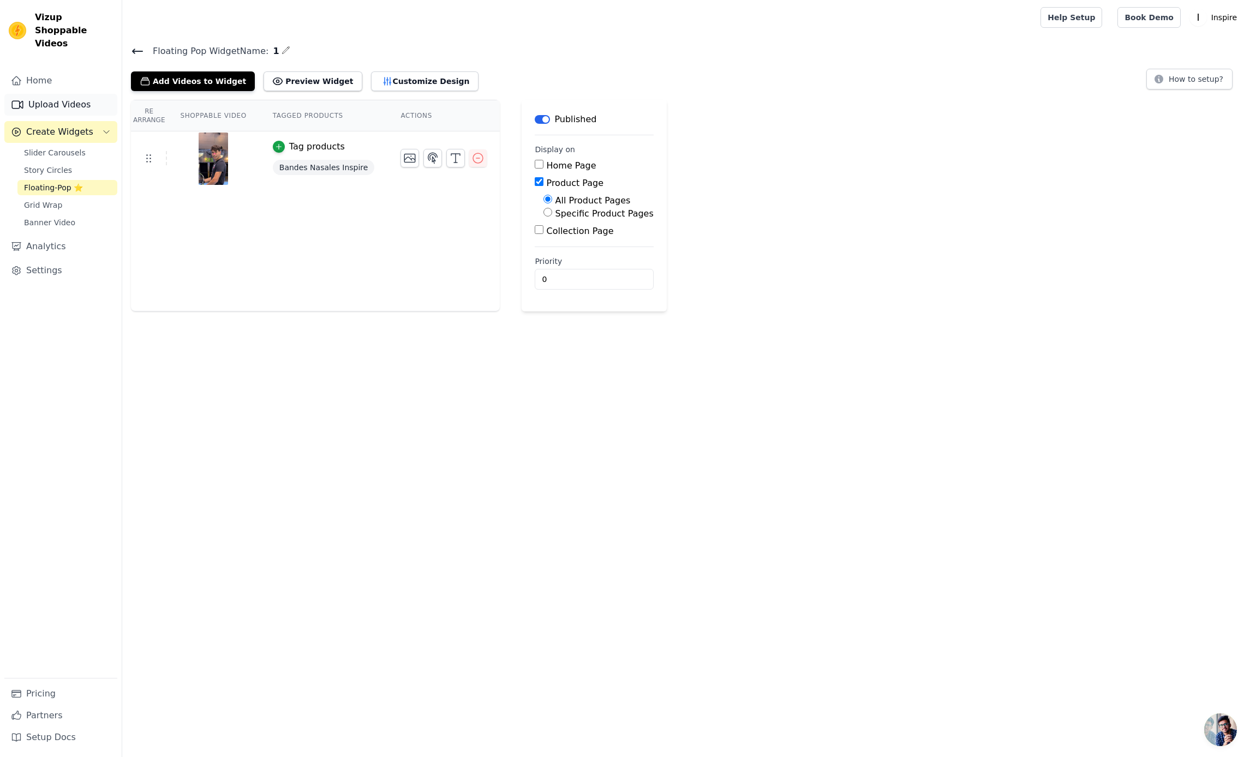
click at [42, 94] on link "Upload Videos" at bounding box center [60, 105] width 113 height 22
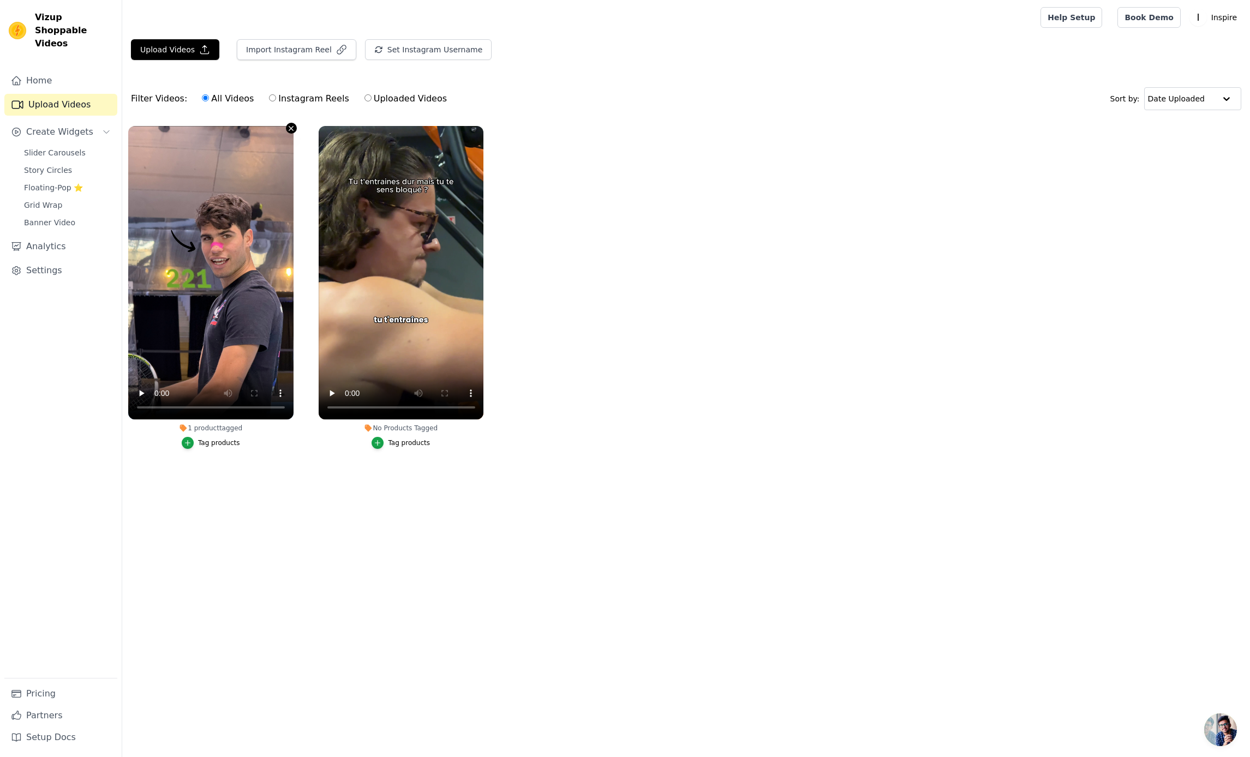
click at [290, 129] on icon "button" at bounding box center [291, 128] width 8 height 8
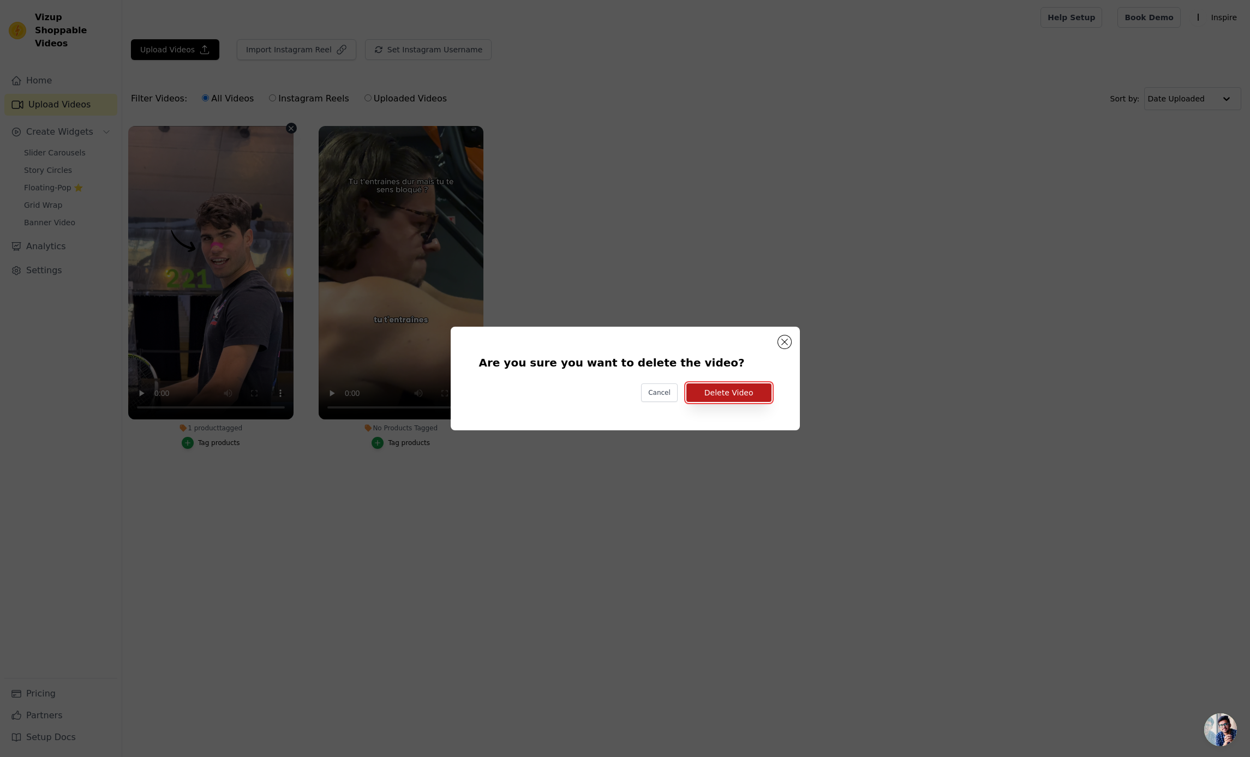
click at [719, 396] on button "Delete Video" at bounding box center [728, 393] width 85 height 19
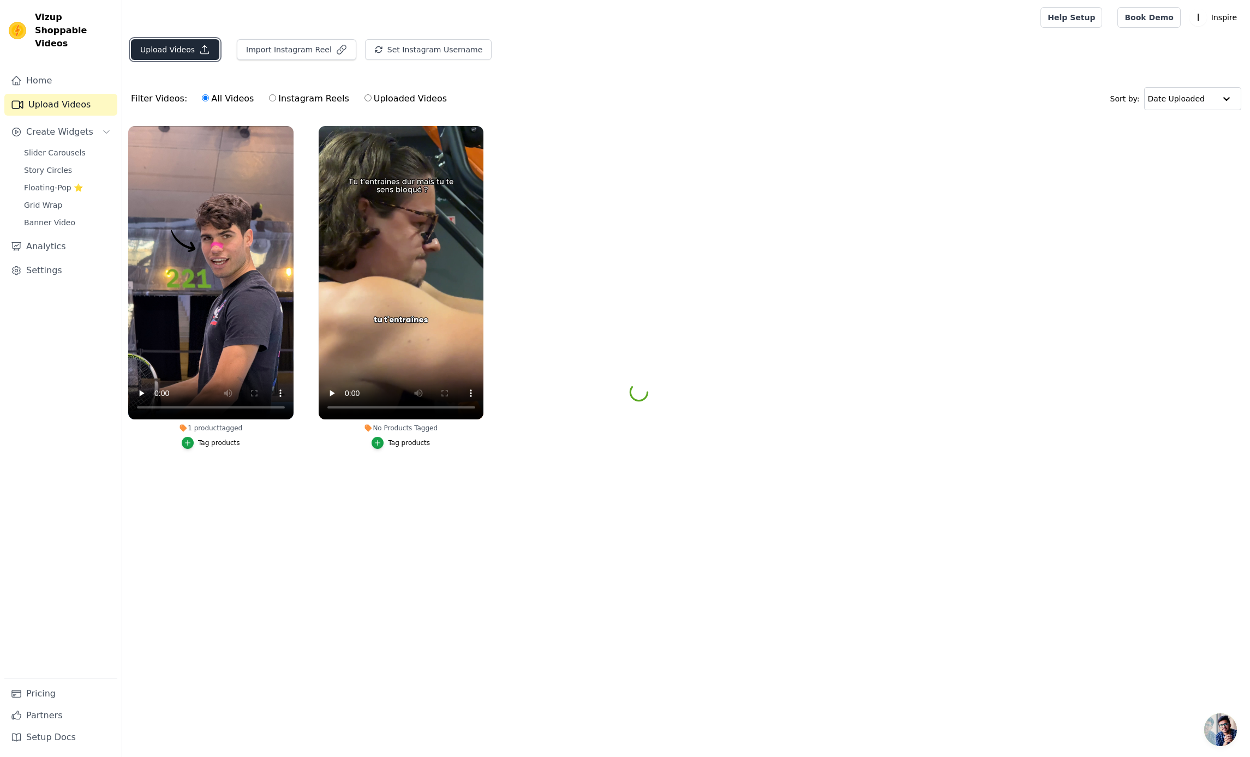
click at [175, 51] on button "Upload Videos" at bounding box center [175, 49] width 88 height 21
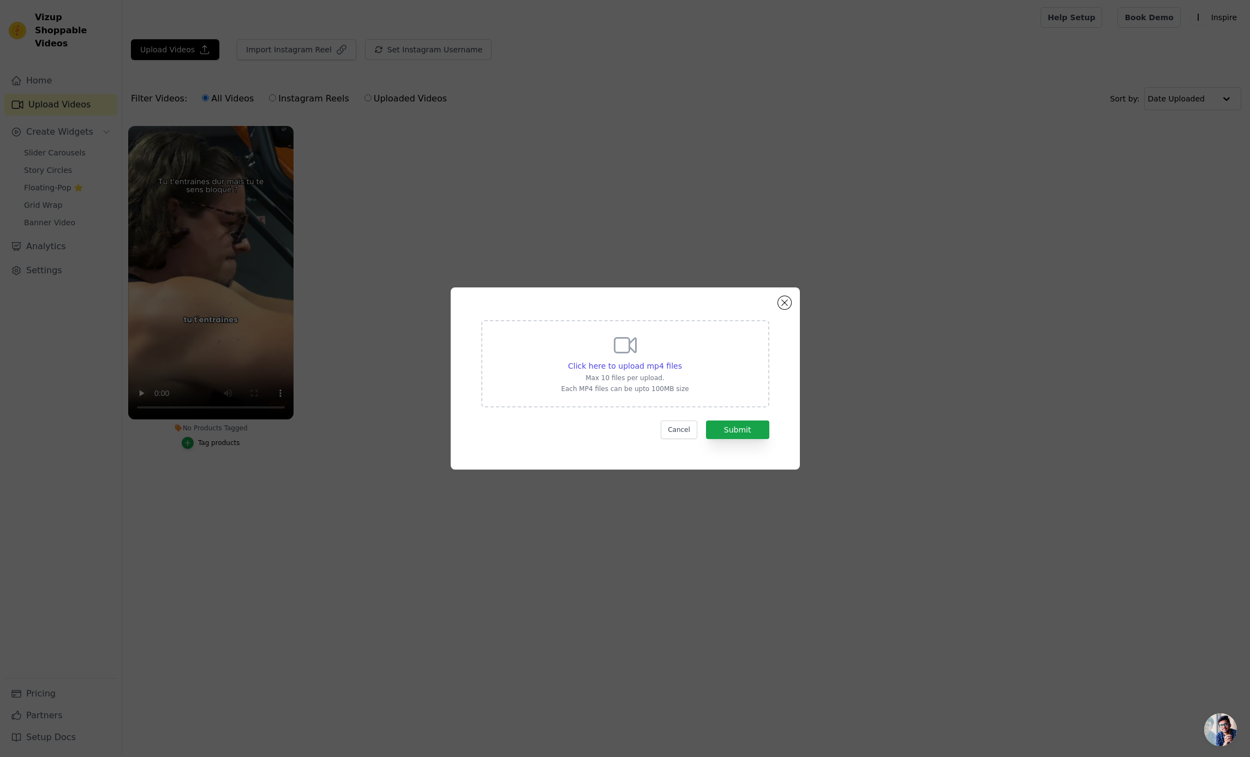
click at [651, 358] on div "Click here to upload mp4 files Max 10 files per upload. Each MP4 files can be u…" at bounding box center [625, 362] width 128 height 61
click at [681, 360] on input "Click here to upload mp4 files Max 10 files per upload. Each MP4 files can be u…" at bounding box center [681, 360] width 1 height 1
type input "C:\fakepath\Export vidéo Sept 9 2025.mp4"
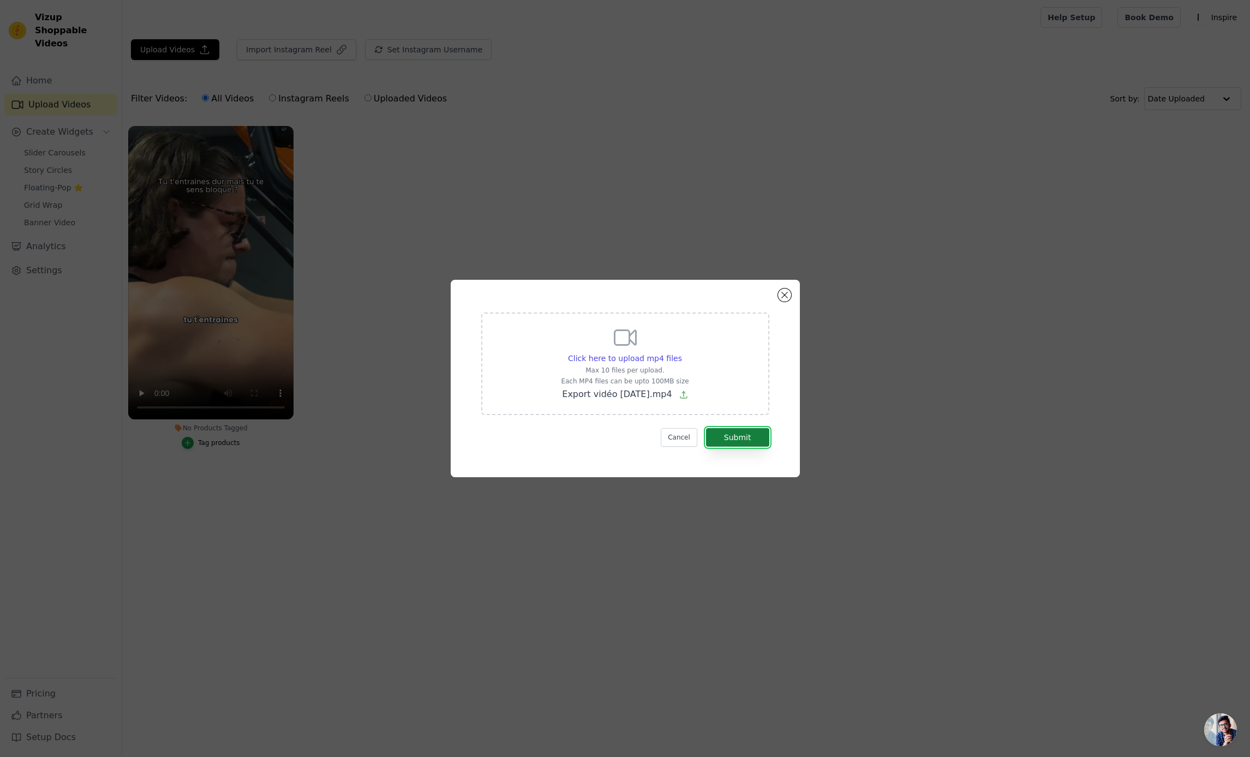
click at [736, 440] on button "Submit" at bounding box center [737, 437] width 63 height 19
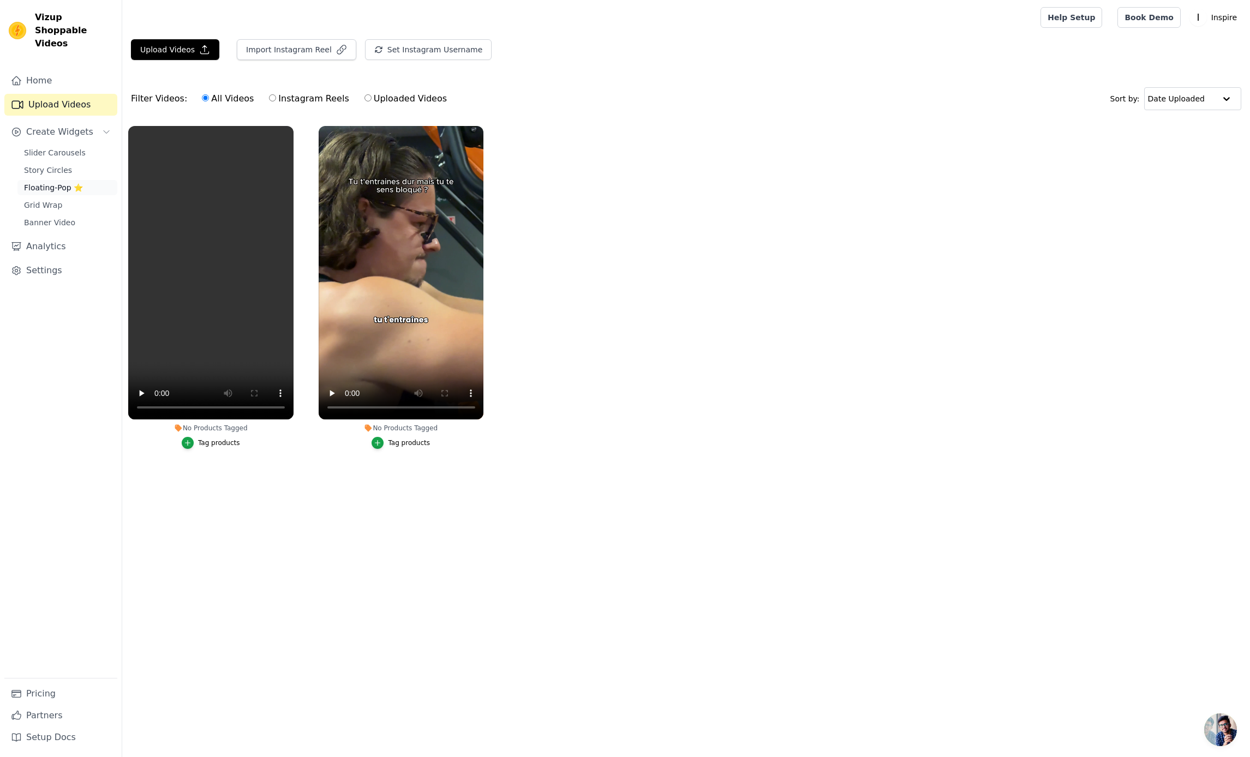
click at [70, 182] on span "Floating-Pop ⭐" at bounding box center [53, 187] width 59 height 11
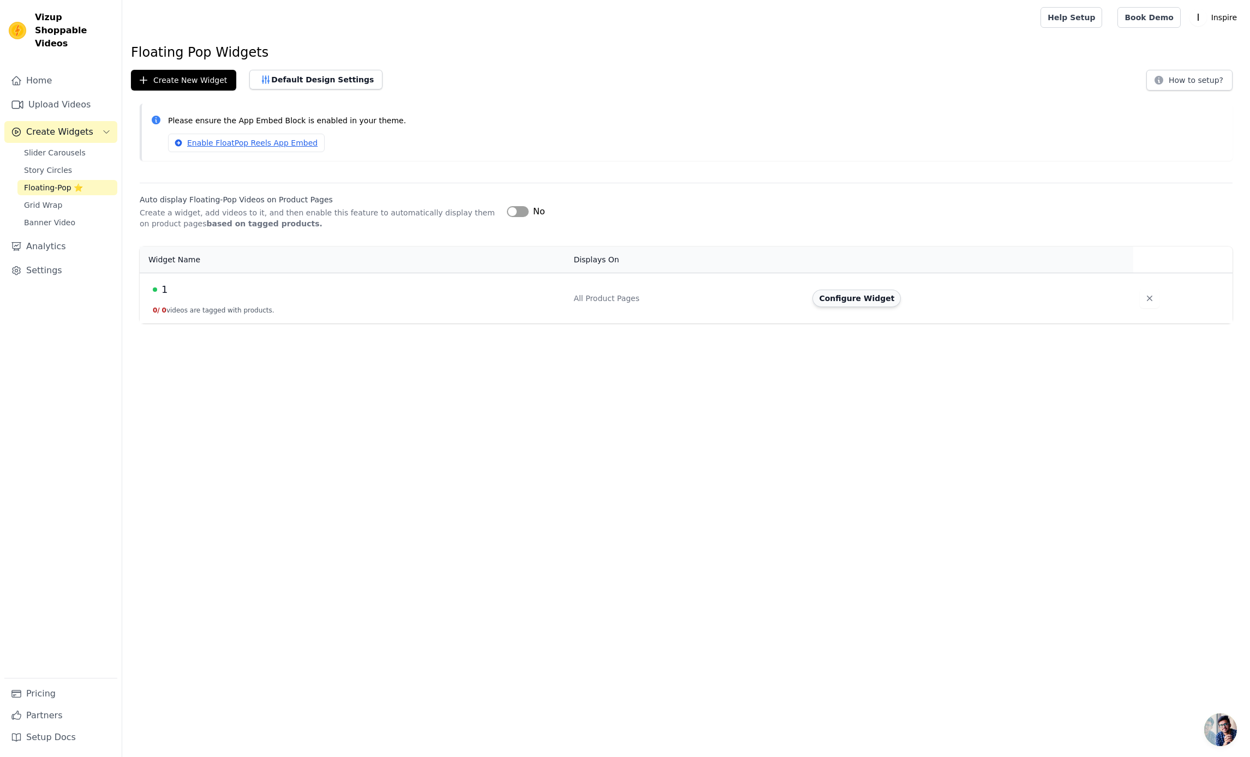
click at [856, 298] on button "Configure Widget" at bounding box center [856, 298] width 88 height 17
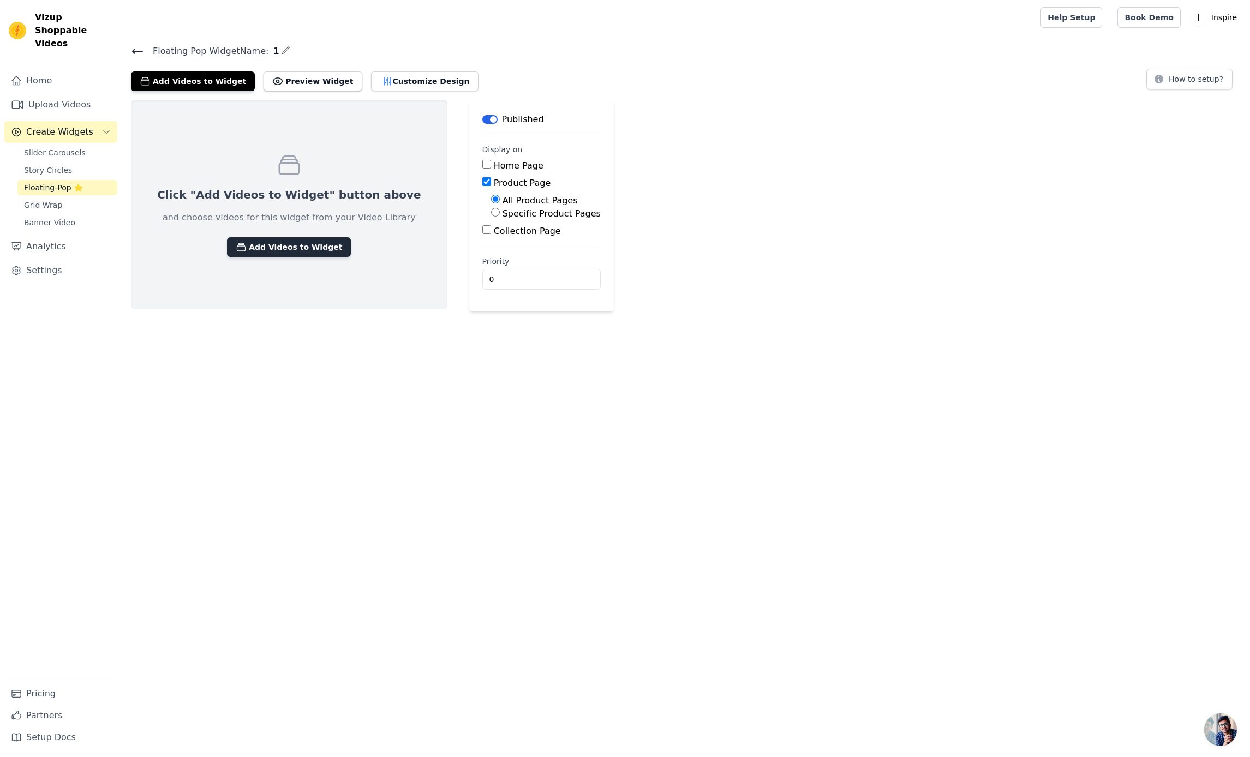
click at [264, 241] on button "Add Videos to Widget" at bounding box center [289, 247] width 124 height 20
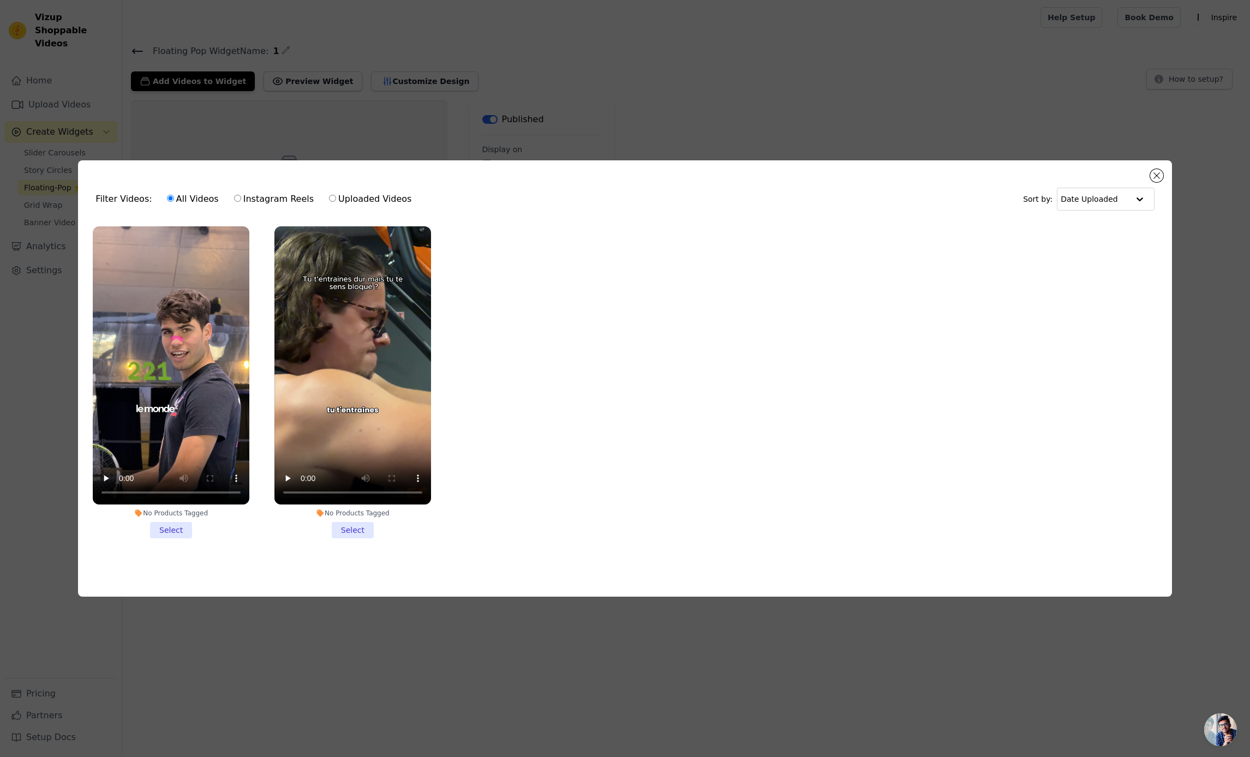
click at [164, 533] on li "No Products Tagged Select" at bounding box center [171, 382] width 157 height 312
click at [0, 0] on input "No Products Tagged Select" at bounding box center [0, 0] width 0 height 0
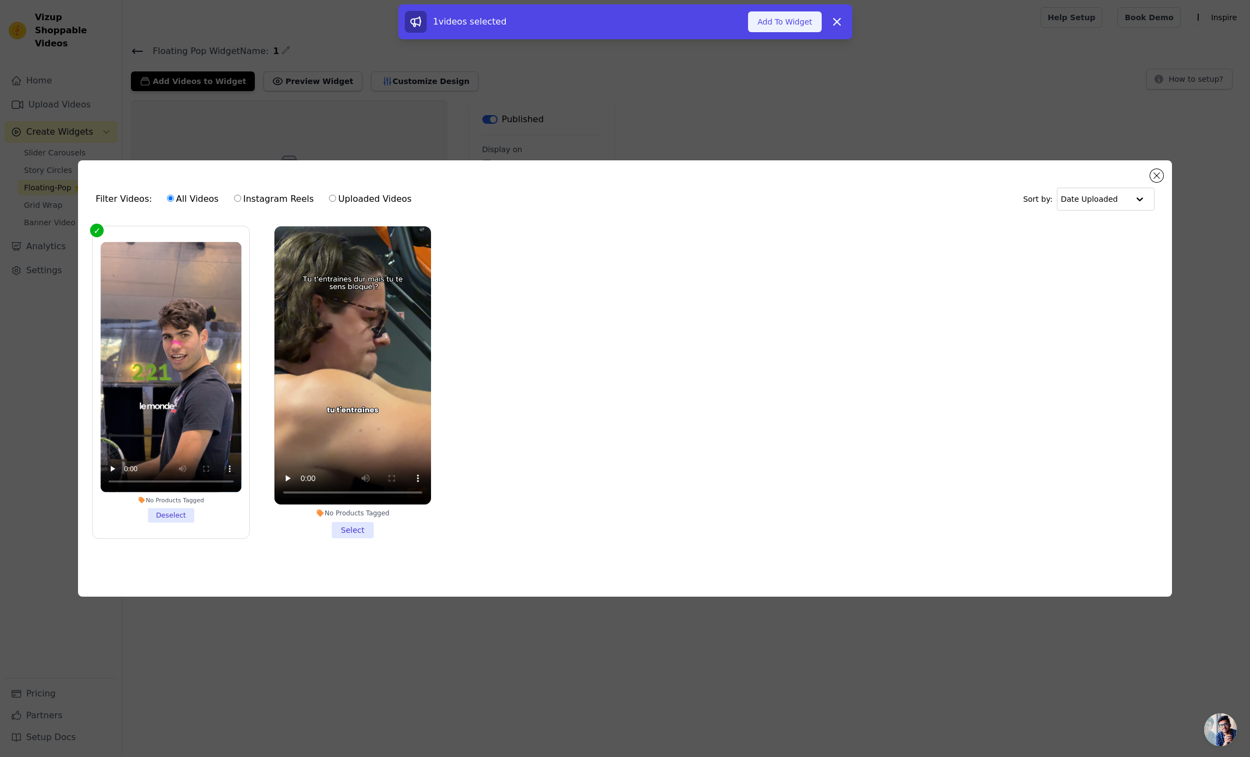
click at [782, 26] on button "Add To Widget" at bounding box center [784, 21] width 73 height 21
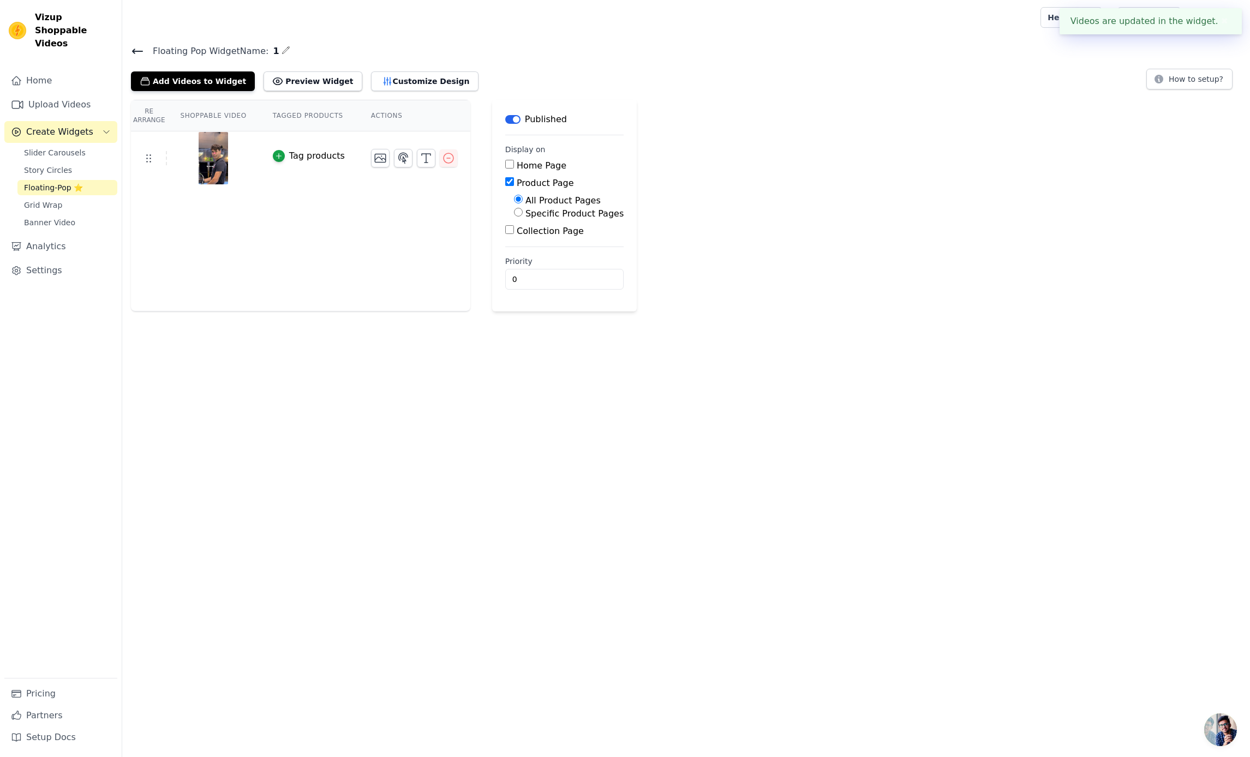
click at [1073, 146] on div "Re Arrange Shoppable Video Tagged Products Actions Tag products Save Videos In …" at bounding box center [686, 206] width 1128 height 212
click at [381, 160] on icon "button" at bounding box center [380, 158] width 13 height 13
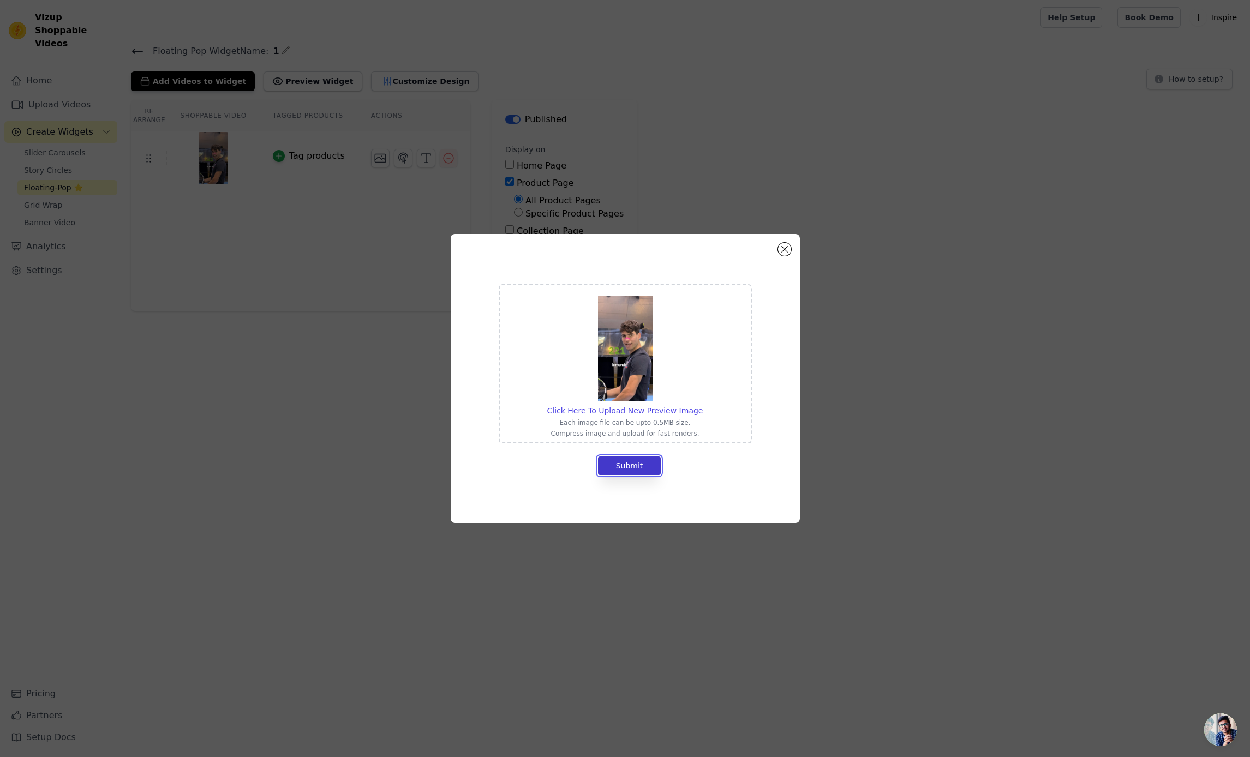
click at [653, 471] on button "Submit" at bounding box center [629, 466] width 63 height 19
click at [600, 357] on img at bounding box center [625, 348] width 55 height 105
click at [702, 405] on input "Click Here To Upload New Preview Image Each image file can be upto 0.5MB size. …" at bounding box center [702, 405] width 1 height 1
type input "C:\fakepath\Capture d’écran [DATE] à [DATE].png"
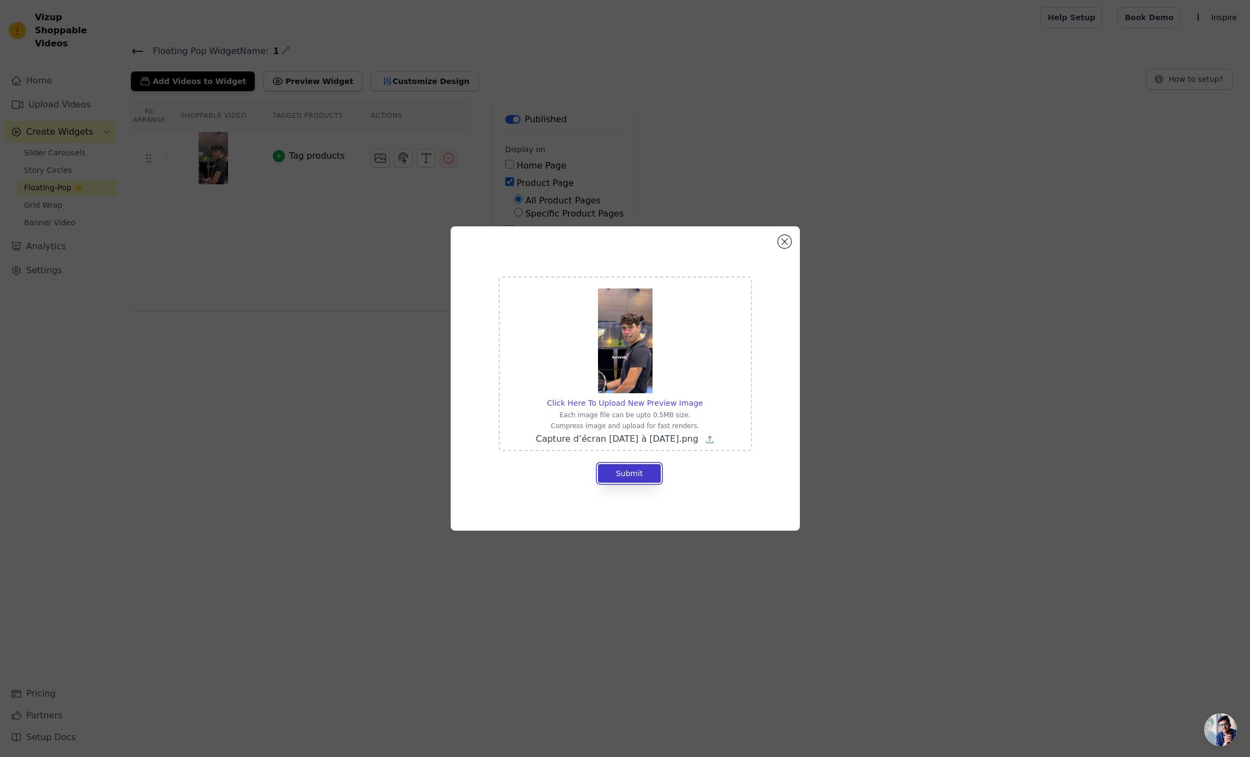
click at [635, 474] on button "Submit" at bounding box center [629, 473] width 63 height 19
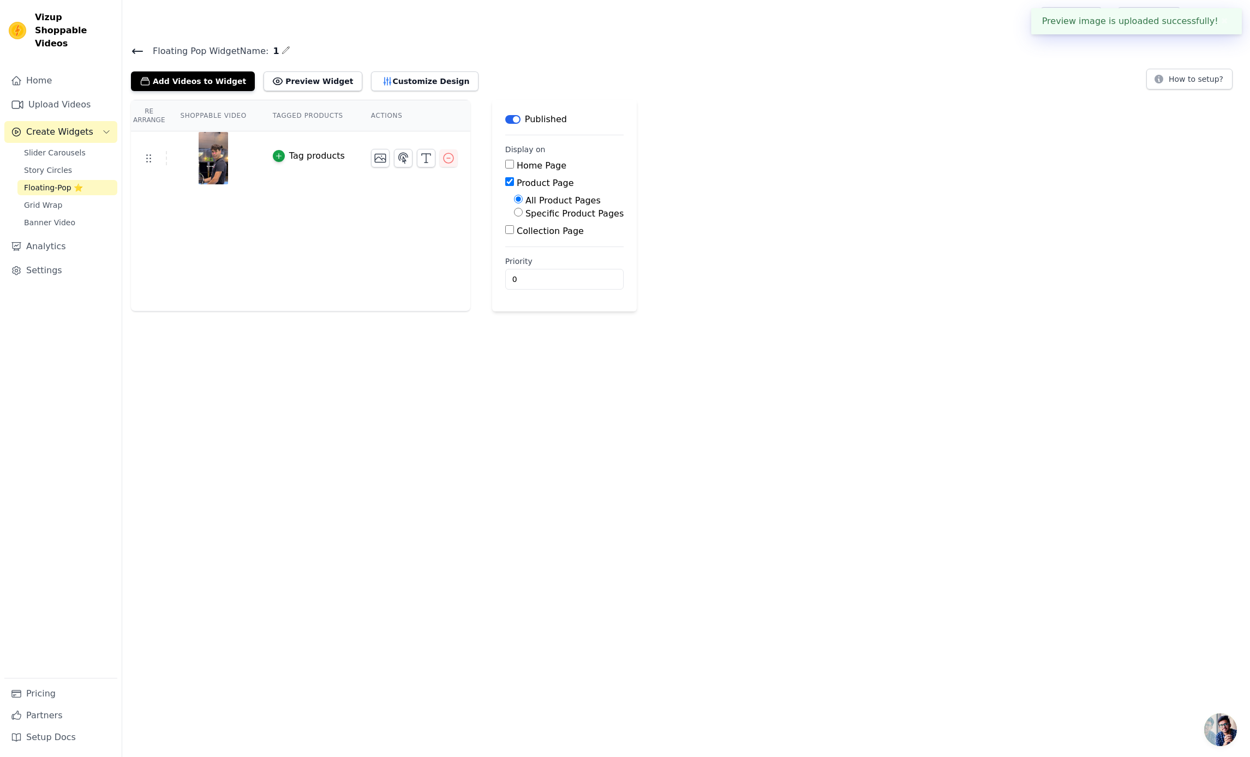
click at [477, 312] on html "Preview image is uploaded successfully! ✖ Vizup Shoppable Videos Home Upload Vi…" at bounding box center [625, 156] width 1250 height 312
click at [275, 152] on icon "button" at bounding box center [279, 156] width 8 height 8
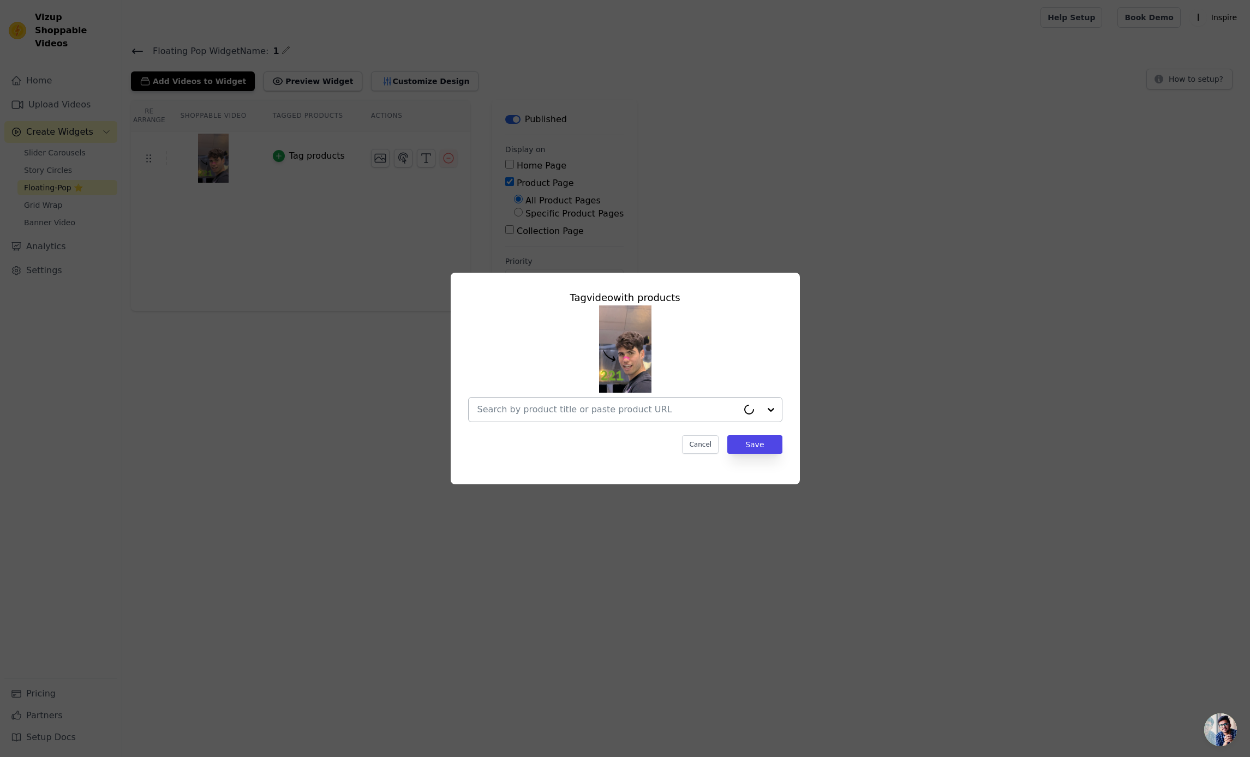
click at [529, 404] on input "text" at bounding box center [607, 409] width 261 height 13
click at [519, 438] on div "Bandes Nasales Inspire" at bounding box center [549, 435] width 89 height 11
click at [747, 452] on button "Save" at bounding box center [754, 444] width 55 height 19
